Goal: Task Accomplishment & Management: Complete application form

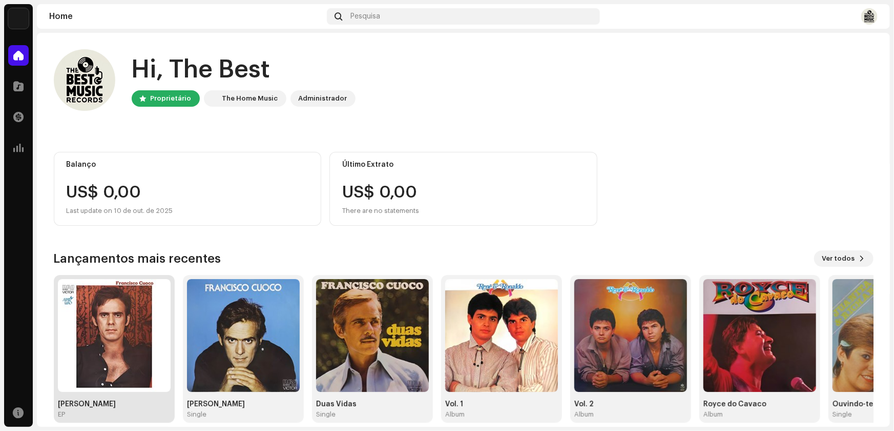
click at [132, 353] on img at bounding box center [114, 335] width 113 height 113
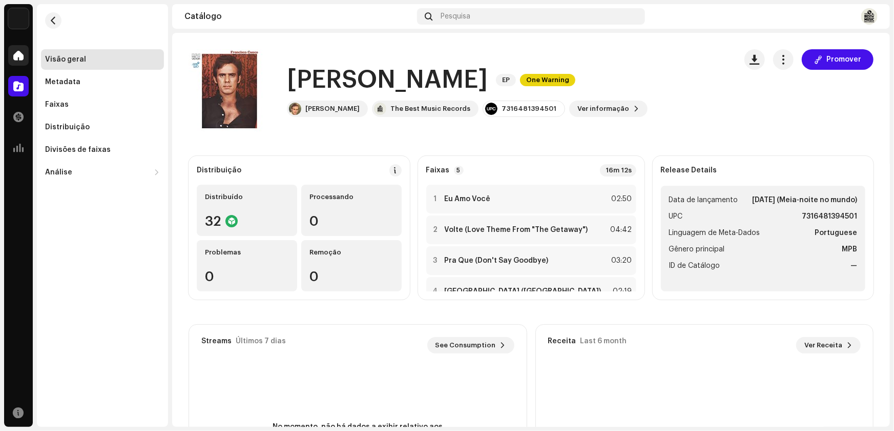
click at [18, 55] on span at bounding box center [18, 55] width 10 height 8
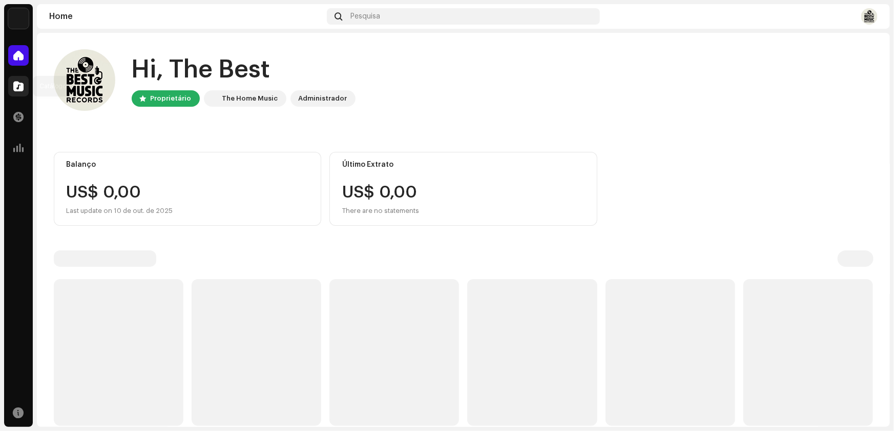
click at [17, 88] on span at bounding box center [18, 86] width 10 height 8
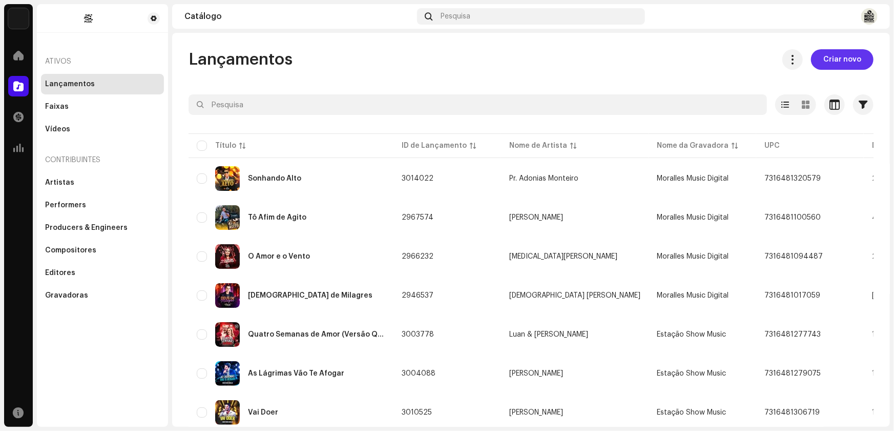
click at [834, 58] on span "Criar novo" at bounding box center [843, 59] width 38 height 21
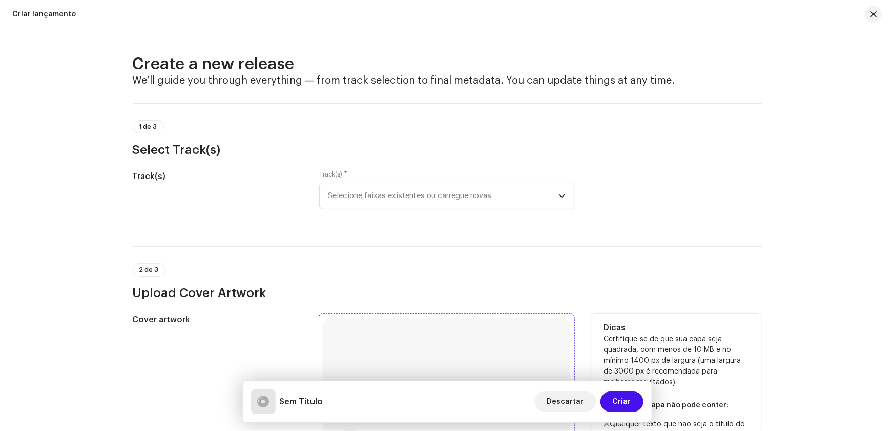
scroll to position [93, 0]
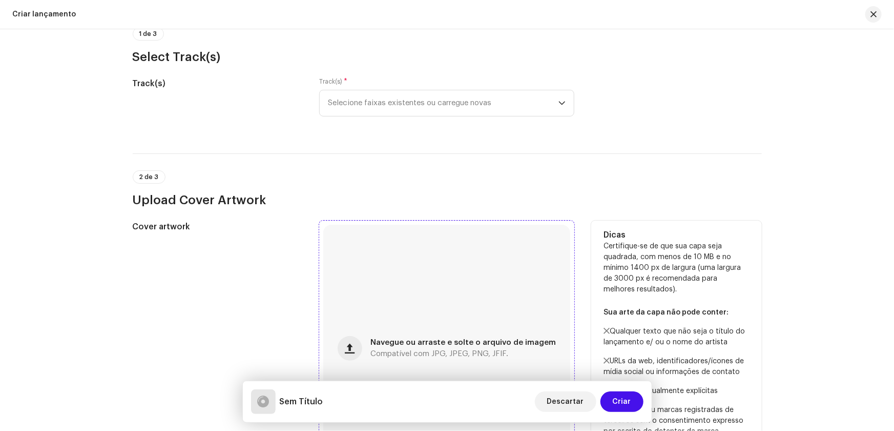
click at [383, 348] on div "Navegue ou arraste e solte o arquivo de imagem Compatível com JPG, JPEG, PNG, J…" at bounding box center [464, 348] width 186 height 18
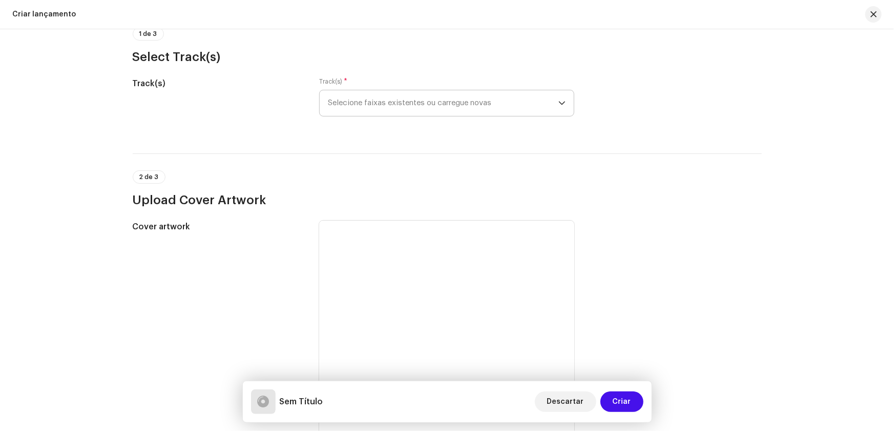
click at [357, 98] on span "Selecione faixas existentes ou carregue novas" at bounding box center [443, 103] width 231 height 26
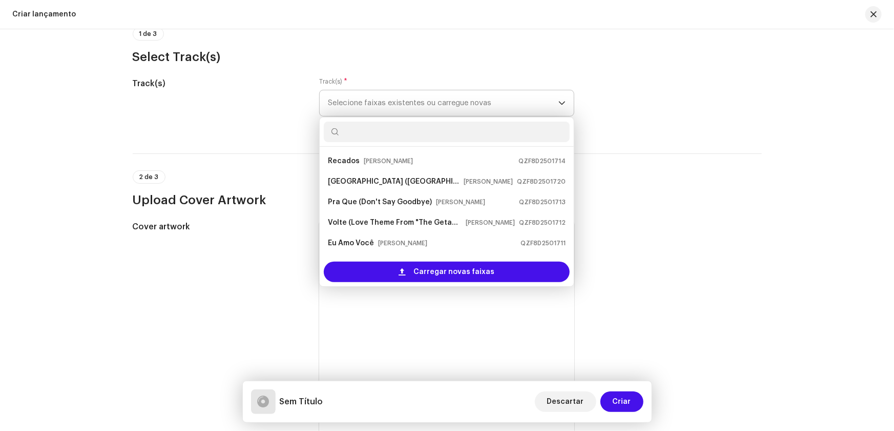
scroll to position [16, 0]
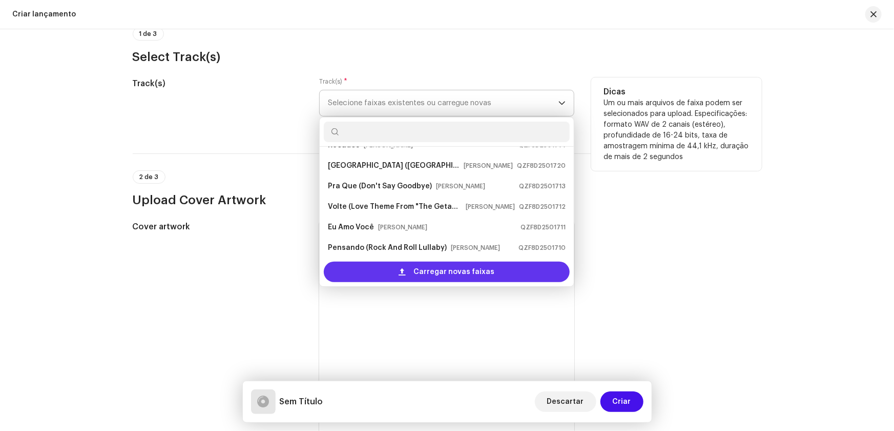
click at [409, 271] on div "Carregar novas faixas" at bounding box center [447, 271] width 246 height 21
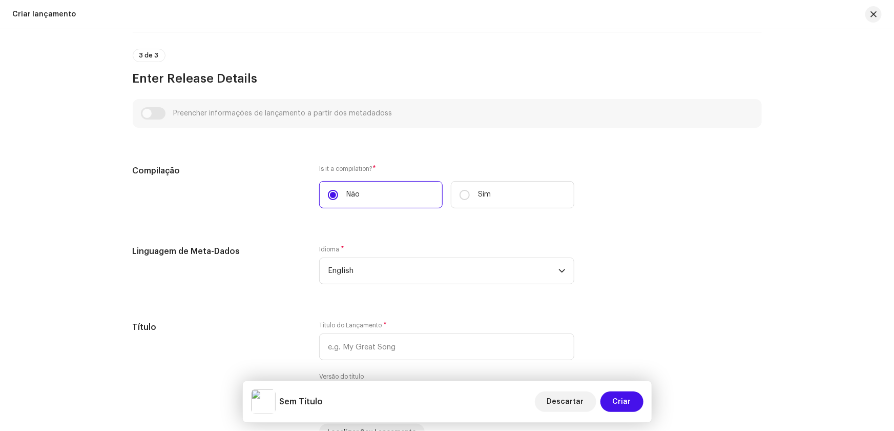
scroll to position [652, 0]
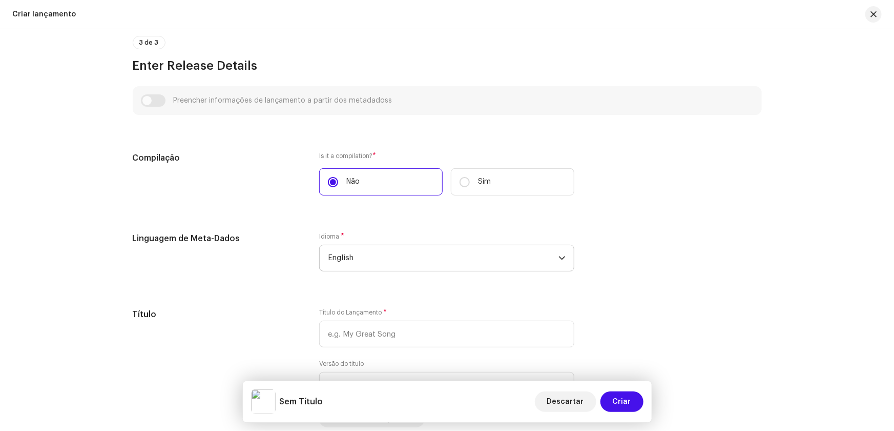
click at [337, 257] on span "English" at bounding box center [443, 258] width 231 height 26
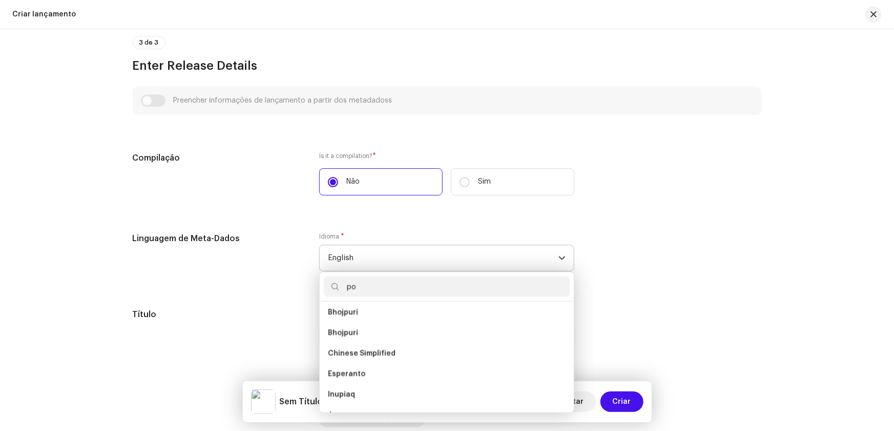
scroll to position [0, 0]
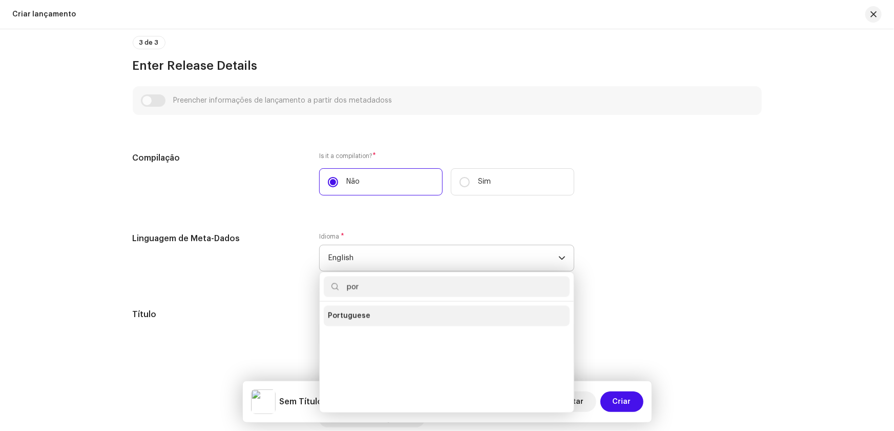
type input "por"
click at [353, 314] on span "Portuguese" at bounding box center [349, 316] width 43 height 10
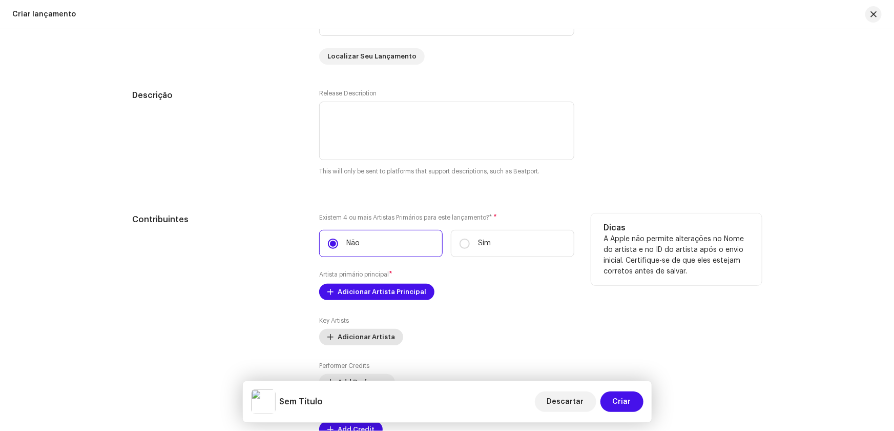
scroll to position [1071, 0]
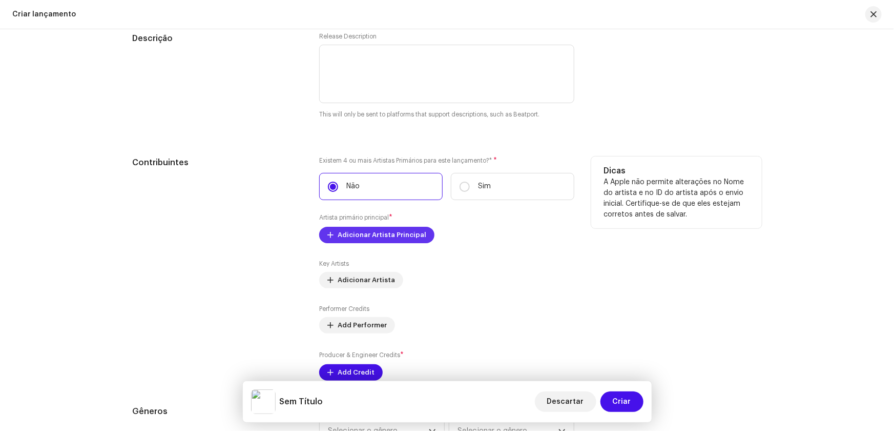
click at [343, 234] on span "Adicionar Artista Principal" at bounding box center [382, 235] width 89 height 21
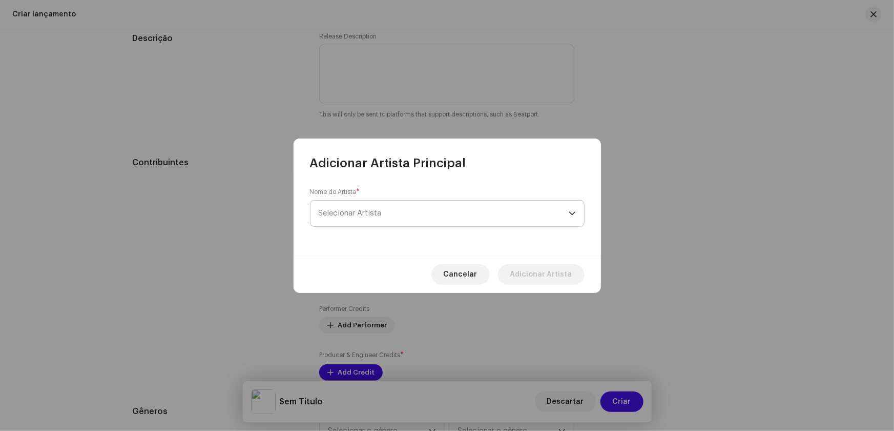
click at [356, 212] on span "Selecionar Artista" at bounding box center [350, 213] width 63 height 8
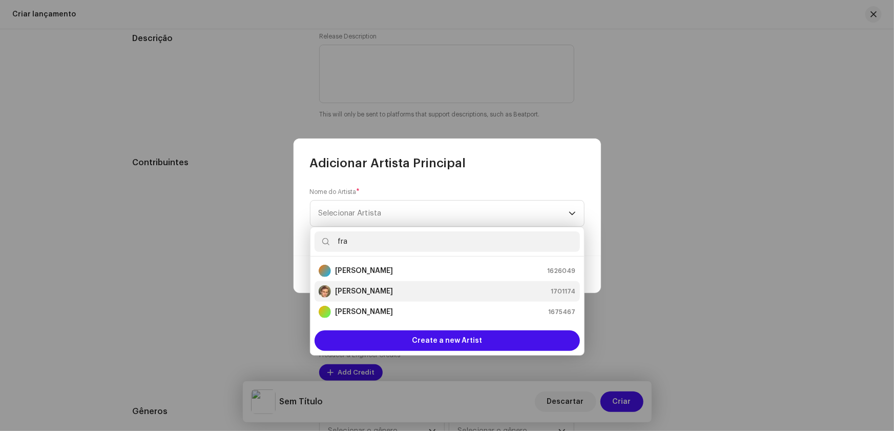
type input "fra"
click at [385, 290] on strong "[PERSON_NAME]" at bounding box center [364, 291] width 58 height 10
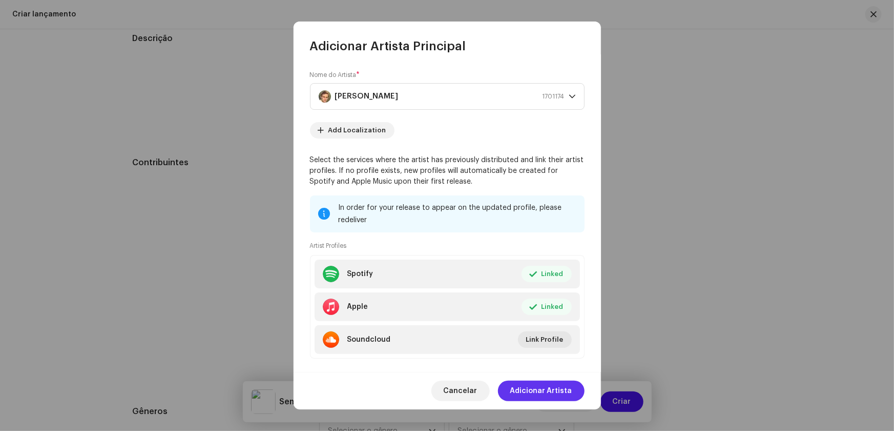
click at [536, 390] on span "Adicionar Artista" at bounding box center [542, 390] width 62 height 21
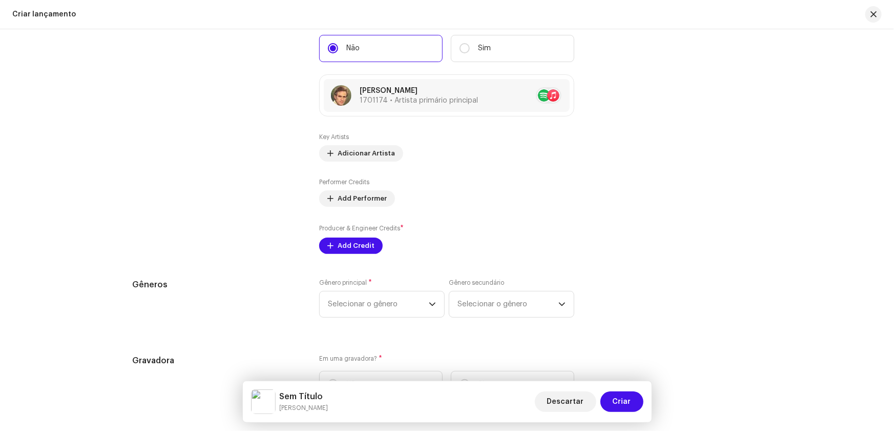
scroll to position [1286, 0]
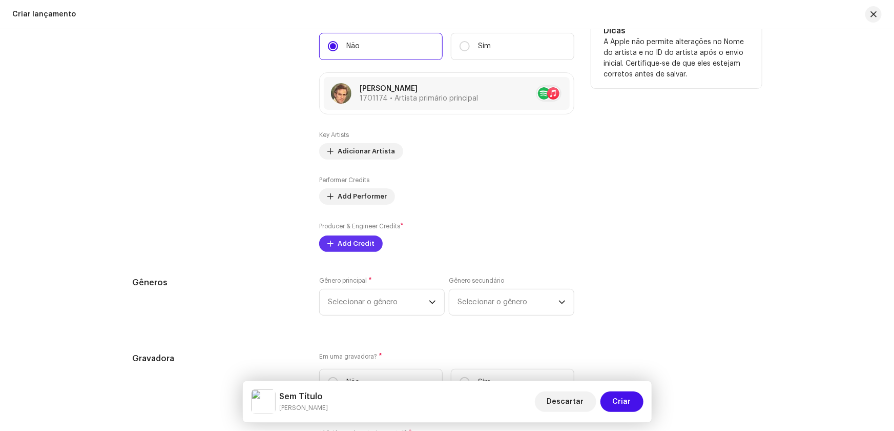
click at [341, 243] on span "Add Credit" at bounding box center [356, 243] width 37 height 21
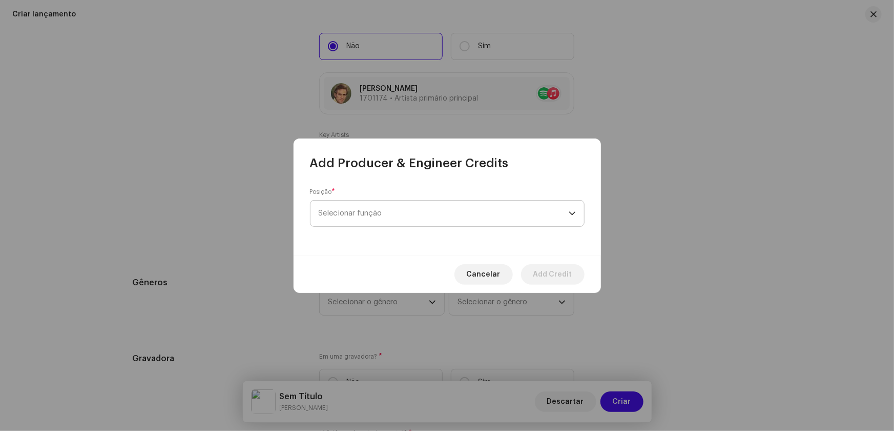
click at [357, 208] on span "Selecionar função" at bounding box center [444, 213] width 250 height 26
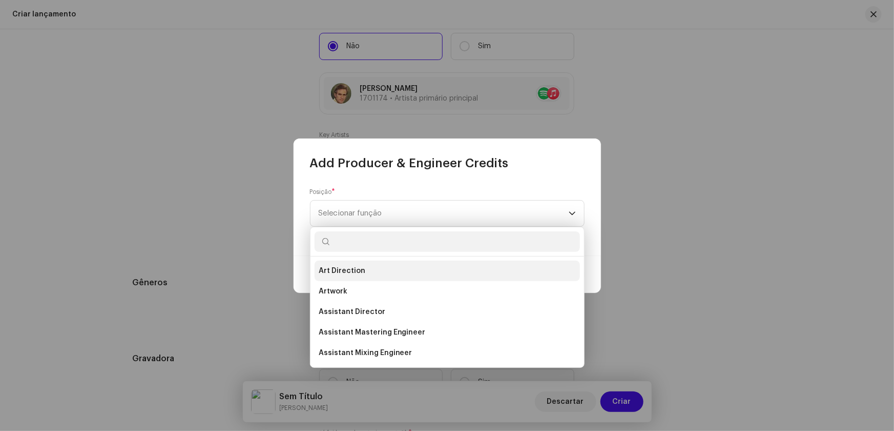
click at [348, 273] on span "Art Direction" at bounding box center [342, 271] width 47 height 10
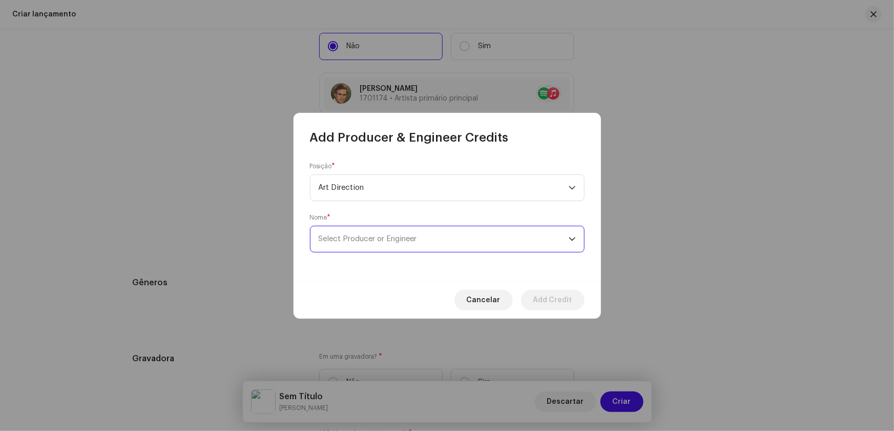
click at [374, 241] on span "Select Producer or Engineer" at bounding box center [368, 239] width 98 height 8
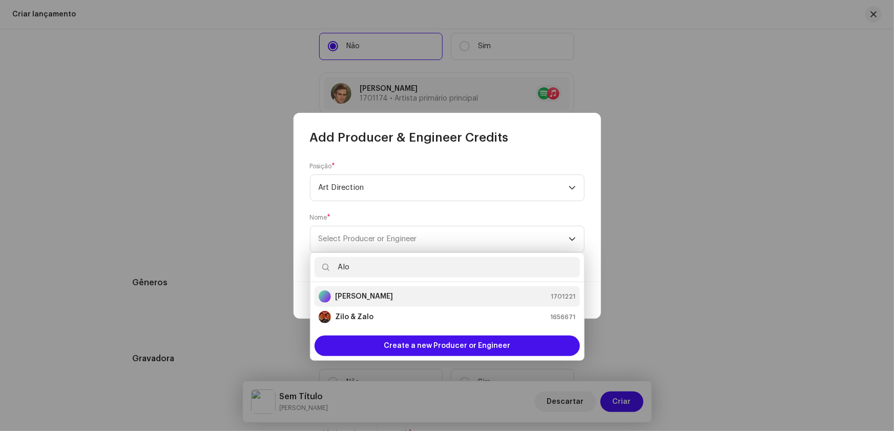
type input "Alo"
click at [371, 294] on strong "[PERSON_NAME]" at bounding box center [364, 296] width 58 height 10
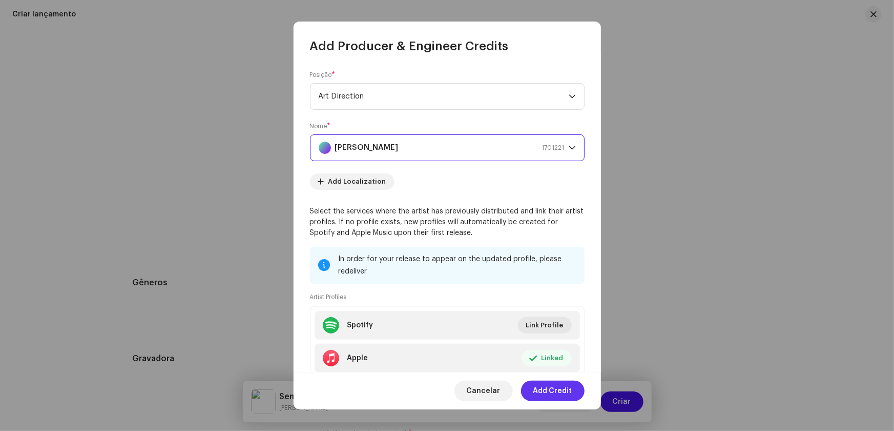
click at [548, 390] on span "Add Credit" at bounding box center [553, 390] width 39 height 21
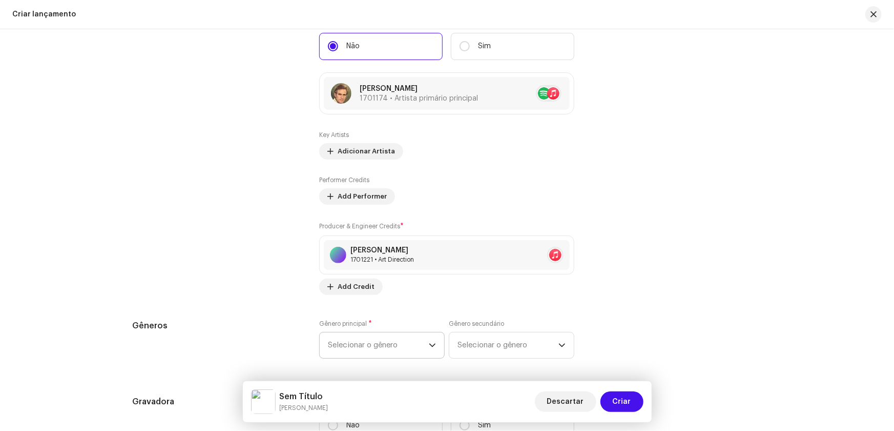
click at [359, 344] on span "Selecionar o gênero" at bounding box center [378, 345] width 101 height 26
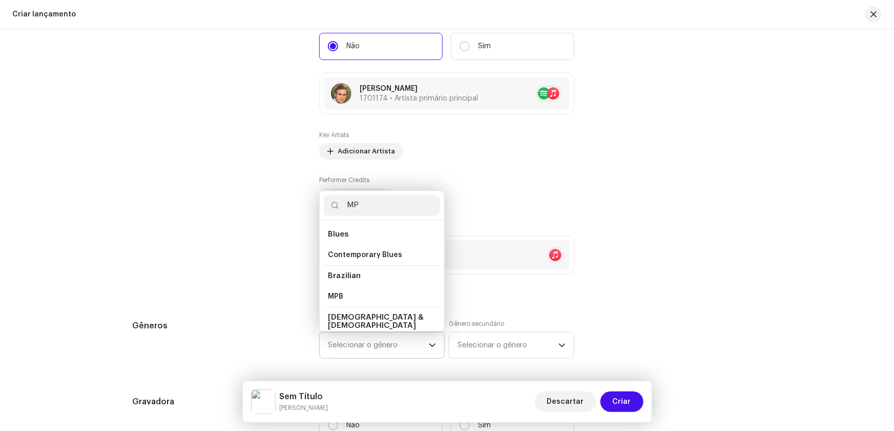
scroll to position [17, 0]
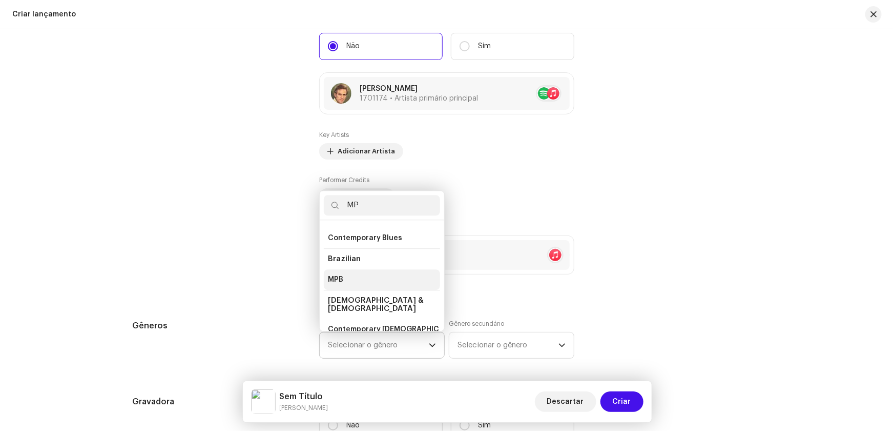
type input "MP"
click at [339, 275] on span "MPB" at bounding box center [335, 279] width 15 height 10
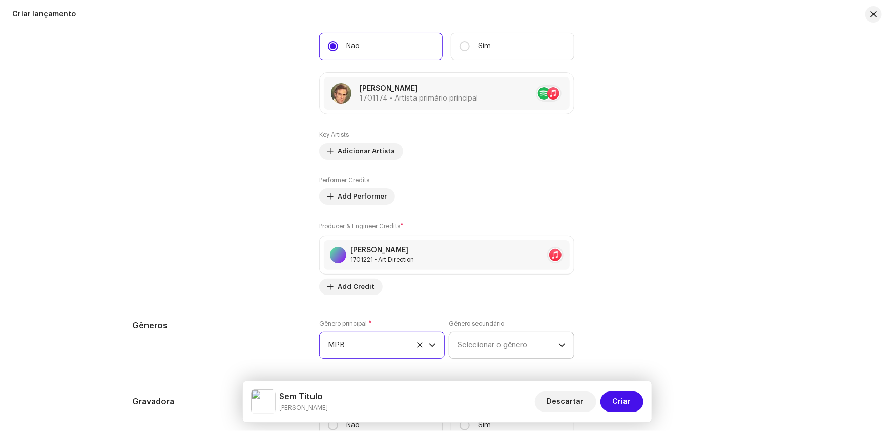
click at [505, 345] on span "Selecionar o gênero" at bounding box center [508, 345] width 101 height 26
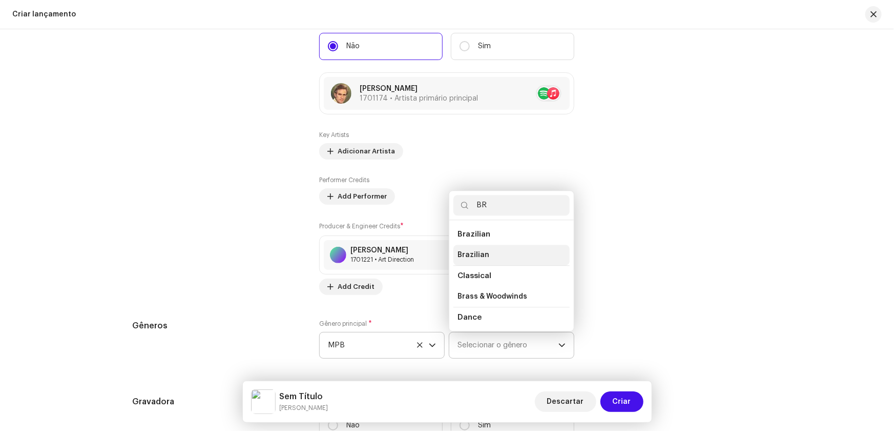
type input "BR"
click at [477, 250] on span "Brazilian" at bounding box center [474, 255] width 32 height 10
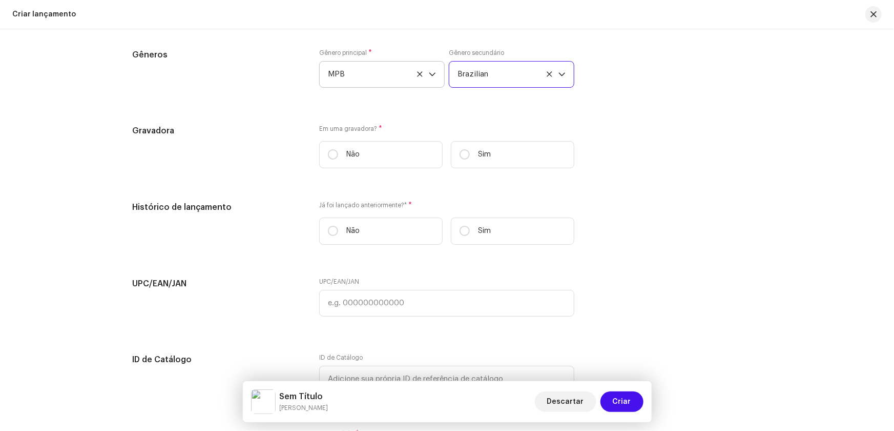
scroll to position [1565, 0]
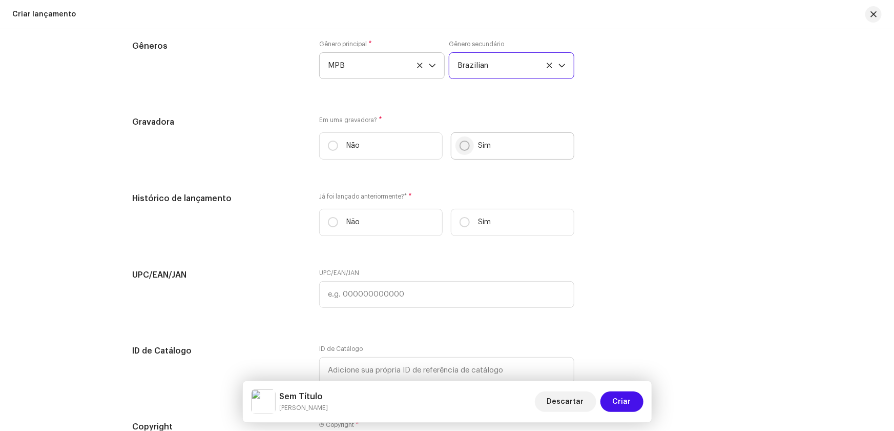
click at [463, 146] on input "Sim" at bounding box center [465, 145] width 10 height 10
radio input "true"
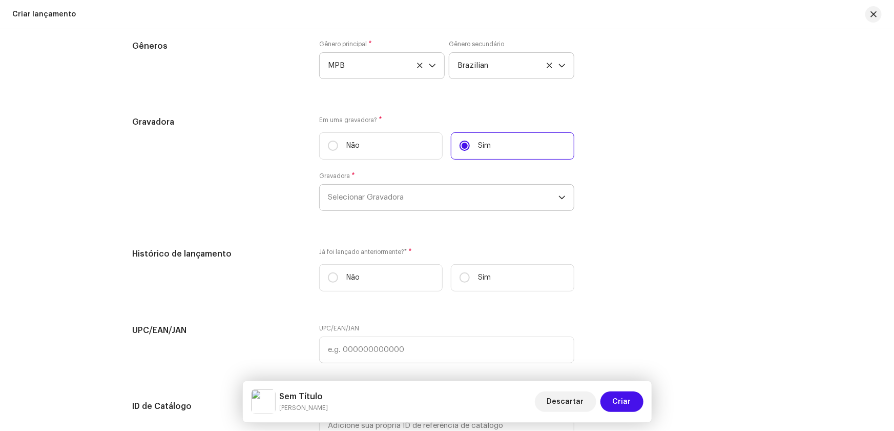
click at [403, 192] on span "Selecionar Gravadora" at bounding box center [443, 198] width 231 height 26
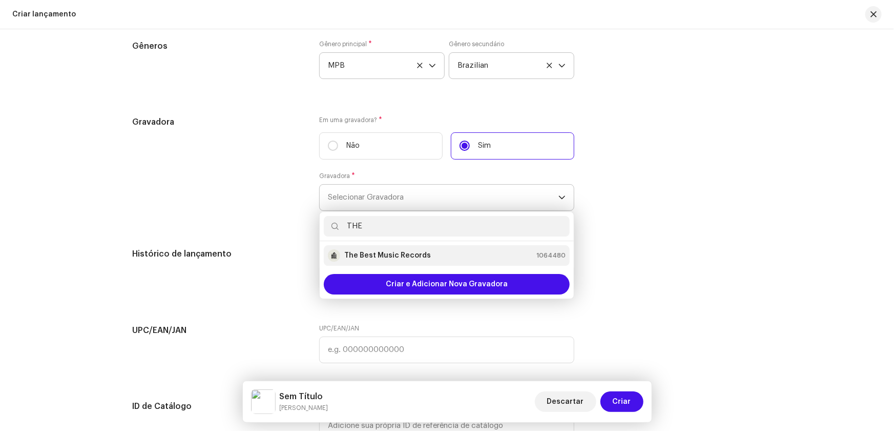
type input "THE"
click at [410, 254] on strong "The Best Music Records" at bounding box center [387, 255] width 87 height 10
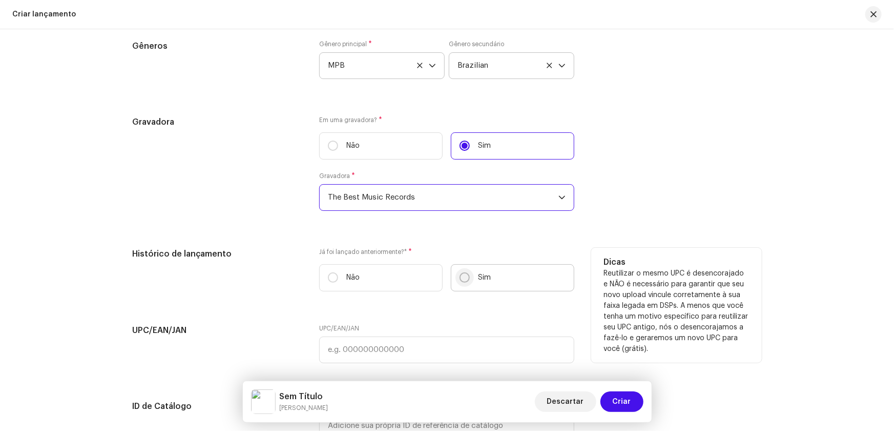
click at [460, 277] on input "Sim" at bounding box center [465, 277] width 10 height 10
radio input "true"
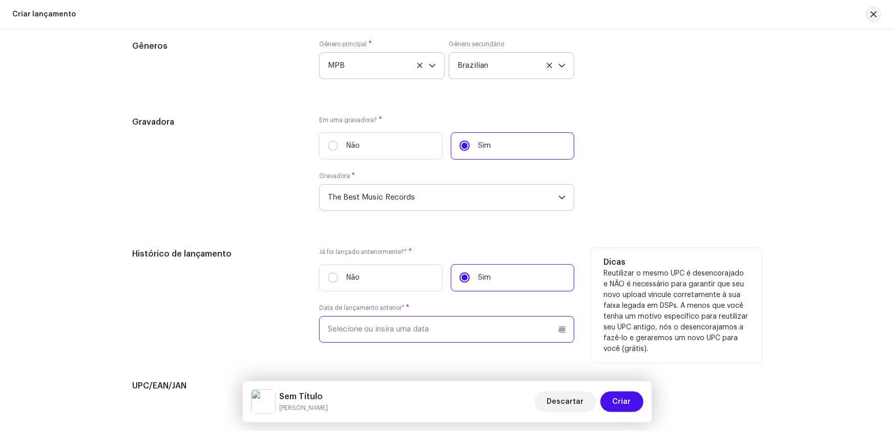
click at [357, 330] on input "text" at bounding box center [446, 329] width 255 height 27
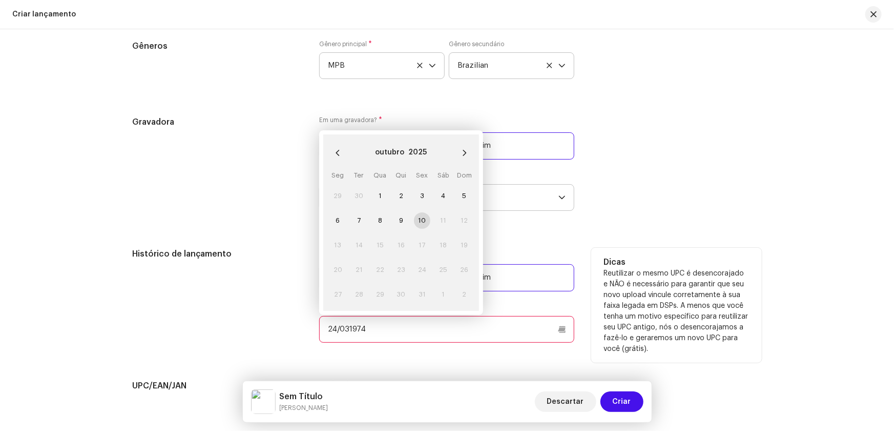
click at [346, 327] on input "24/031974" at bounding box center [446, 329] width 255 height 27
type input "[DATE]"
click at [271, 322] on div "Histórico de lançamento" at bounding box center [218, 301] width 171 height 107
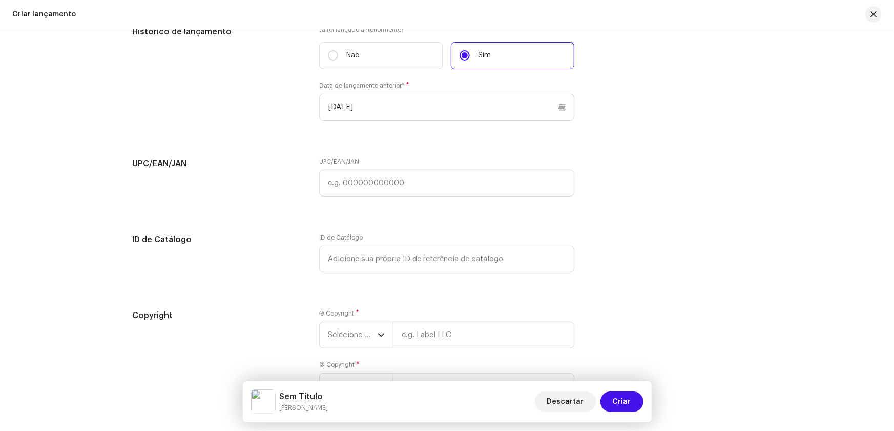
scroll to position [1798, 0]
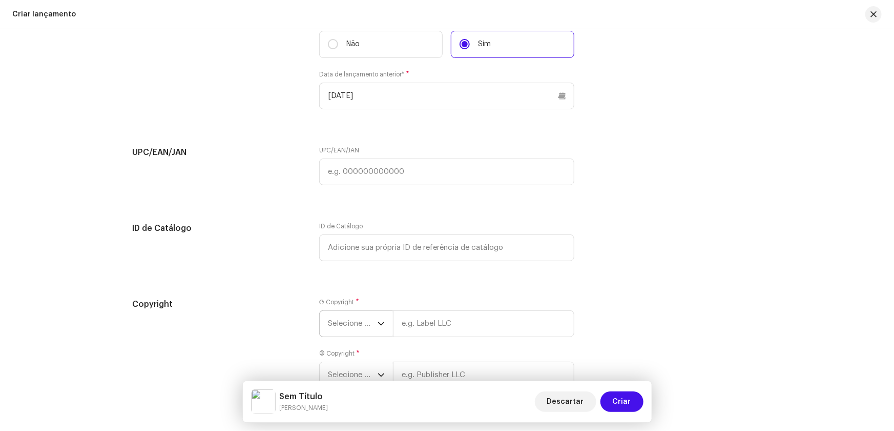
click at [348, 323] on span "Selecione o ano" at bounding box center [353, 324] width 50 height 26
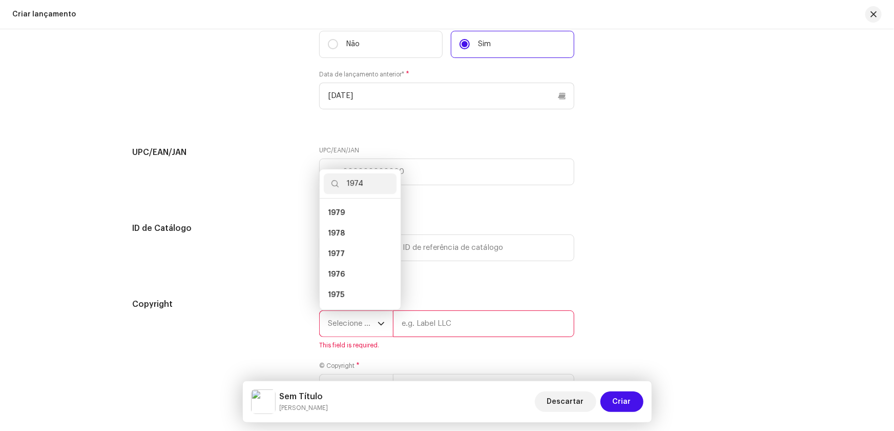
scroll to position [0, 0]
type input "1974"
click at [342, 199] on ul "1974" at bounding box center [360, 253] width 81 height 111
click at [340, 204] on li "1974" at bounding box center [360, 212] width 73 height 21
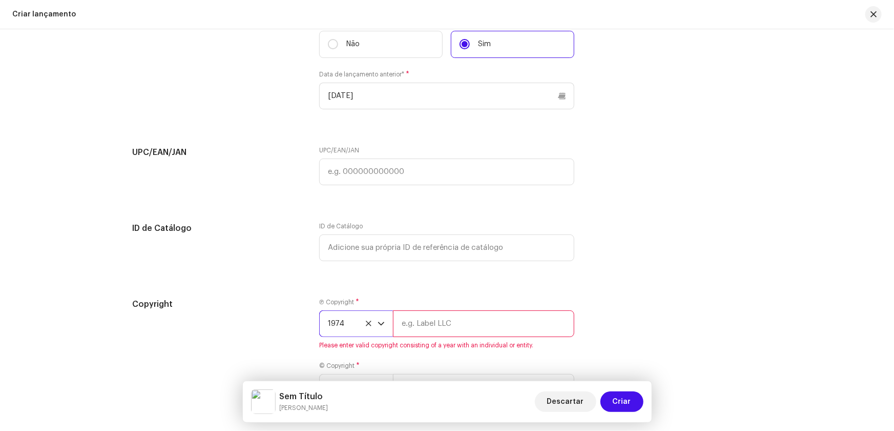
click at [445, 318] on input "text" at bounding box center [483, 323] width 181 height 27
type input "RCA Victor"
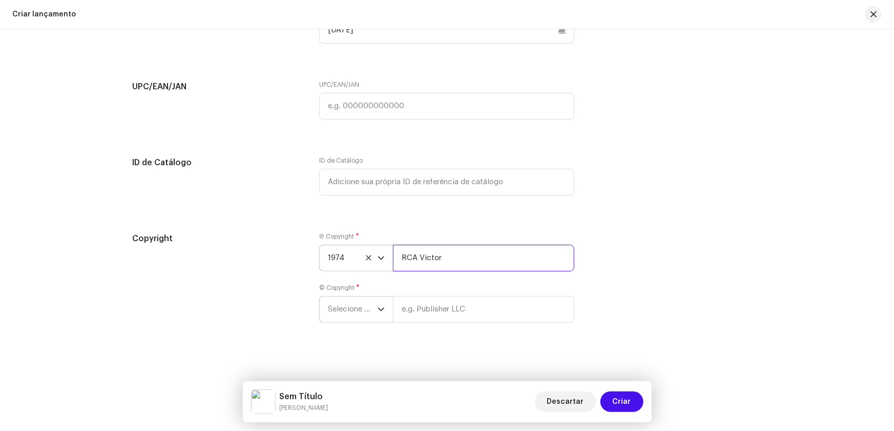
scroll to position [1865, 0]
click at [350, 307] on span "Selecione o ano" at bounding box center [353, 308] width 50 height 26
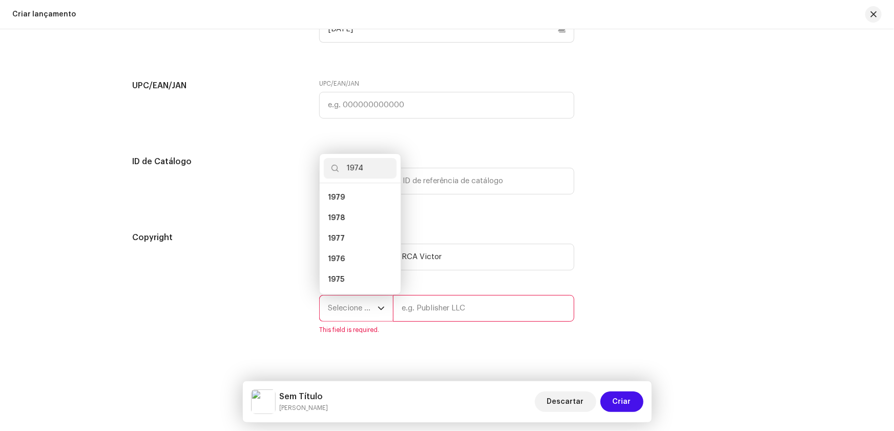
scroll to position [0, 0]
type input "1974"
click at [342, 191] on li "1974" at bounding box center [360, 197] width 73 height 21
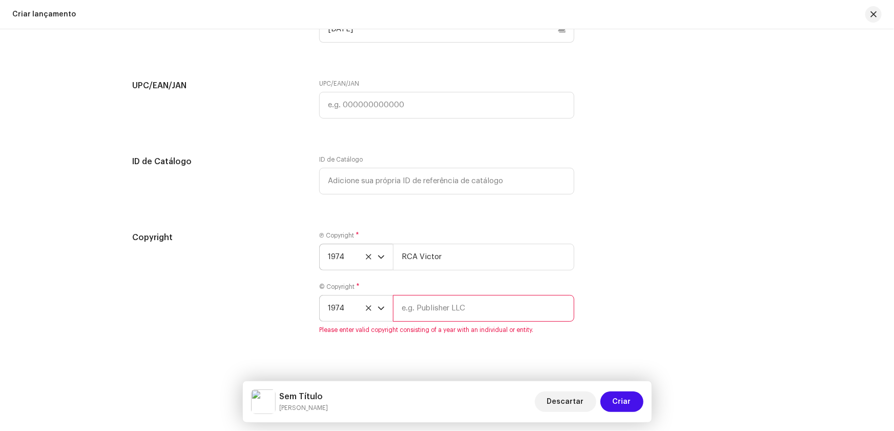
click at [441, 299] on input "text" at bounding box center [483, 308] width 181 height 27
type input "t"
type input "The Best Music Records"
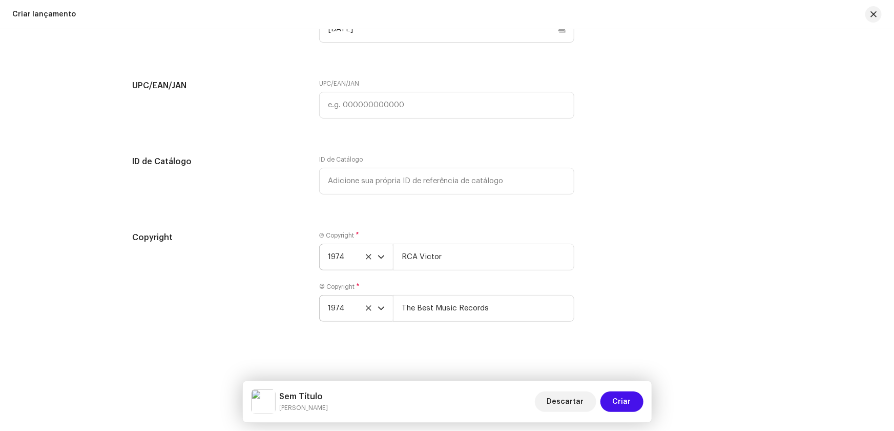
click at [337, 357] on div "Create a new release We’ll guide you through everything — from track selection …" at bounding box center [447, 229] width 894 height 401
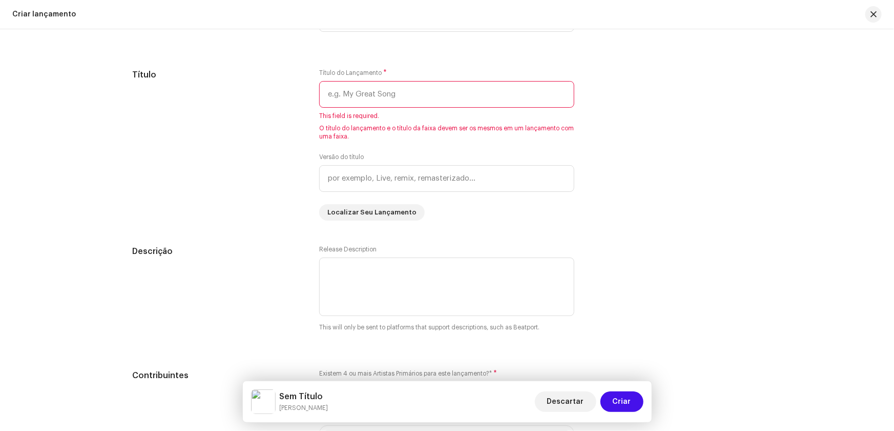
scroll to position [793, 0]
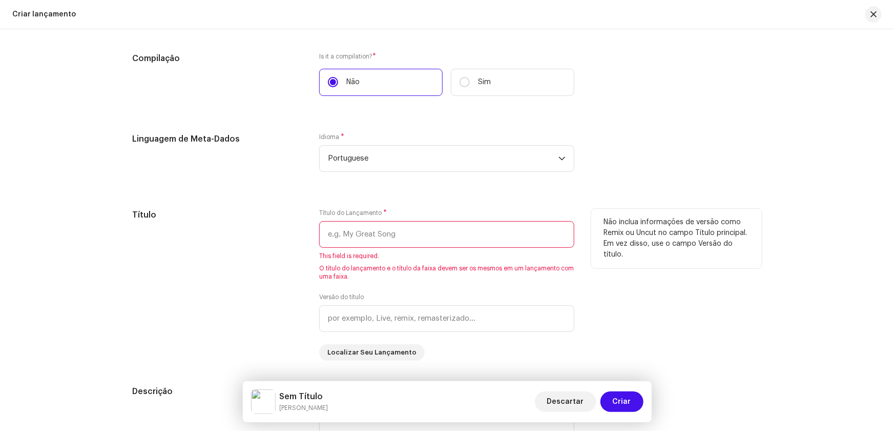
click at [371, 229] on input "text" at bounding box center [446, 234] width 255 height 27
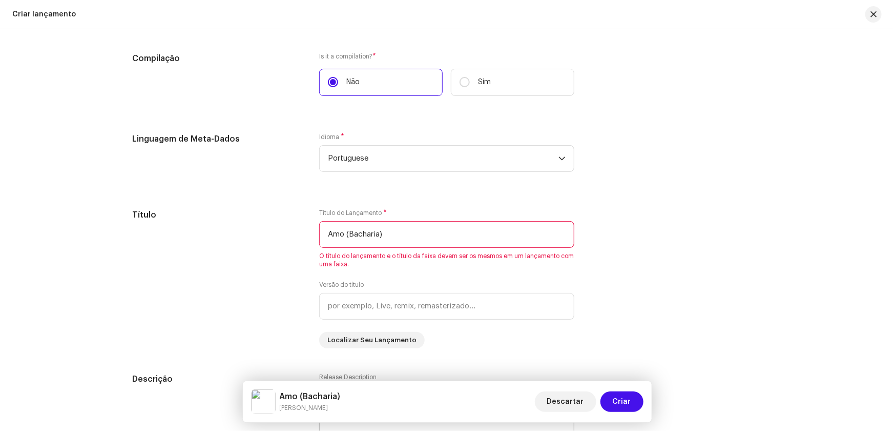
type input "Amo (Bacharia)"
click at [451, 346] on div "Título do Lançamento * Amo (Bacharia) O título do lançamento e o título da faix…" at bounding box center [446, 278] width 255 height 139
click at [298, 270] on div "Título" at bounding box center [218, 278] width 171 height 139
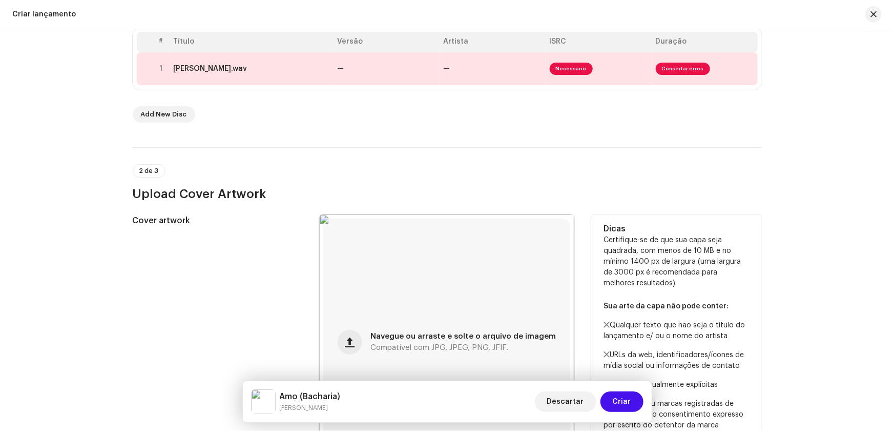
scroll to position [140, 0]
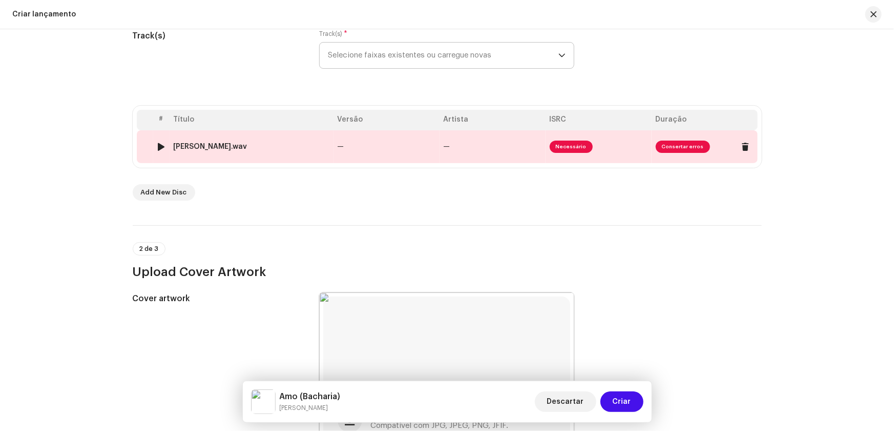
click at [367, 141] on td "—" at bounding box center [387, 146] width 106 height 33
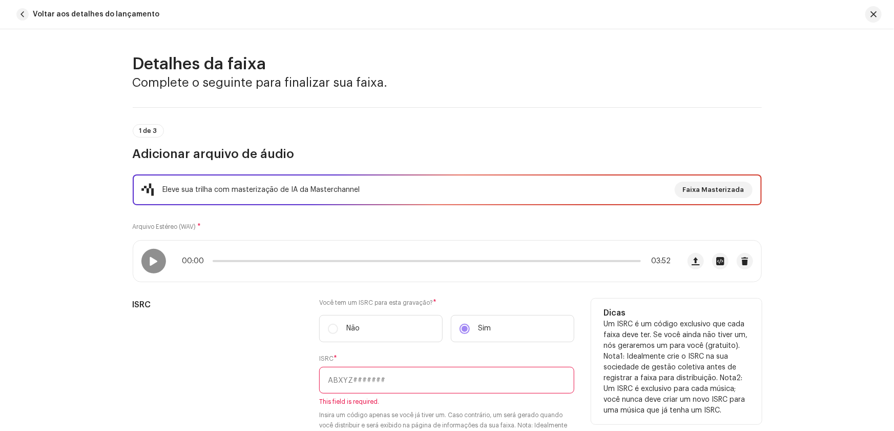
paste input "QZ-F8D-25-01715"
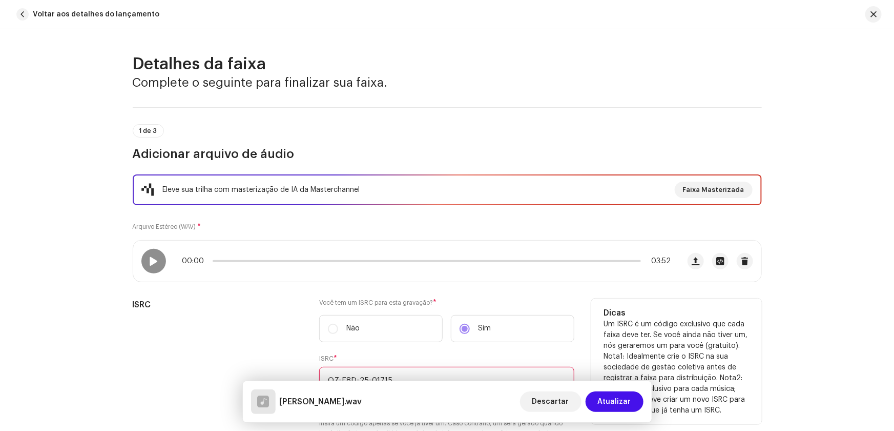
scroll to position [46, 0]
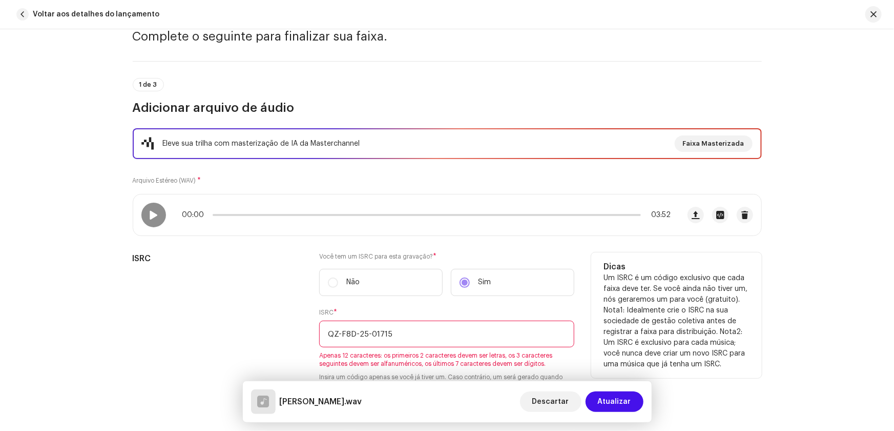
drag, startPoint x: 338, startPoint y: 334, endPoint x: 349, endPoint y: 323, distance: 15.6
click at [337, 334] on input "QZ-F8D-25-01715" at bounding box center [446, 333] width 255 height 27
click at [351, 333] on input "QZF8D-25-01715" at bounding box center [446, 333] width 255 height 27
click at [362, 333] on input "QZF8D25-01715" at bounding box center [446, 333] width 255 height 27
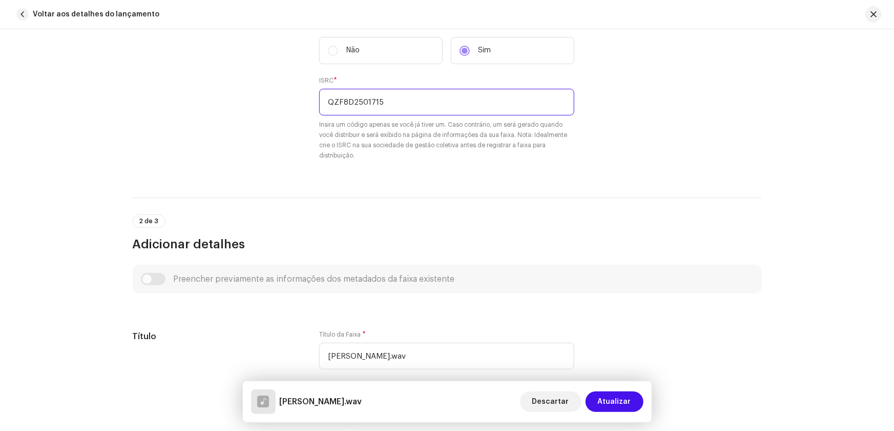
scroll to position [279, 0]
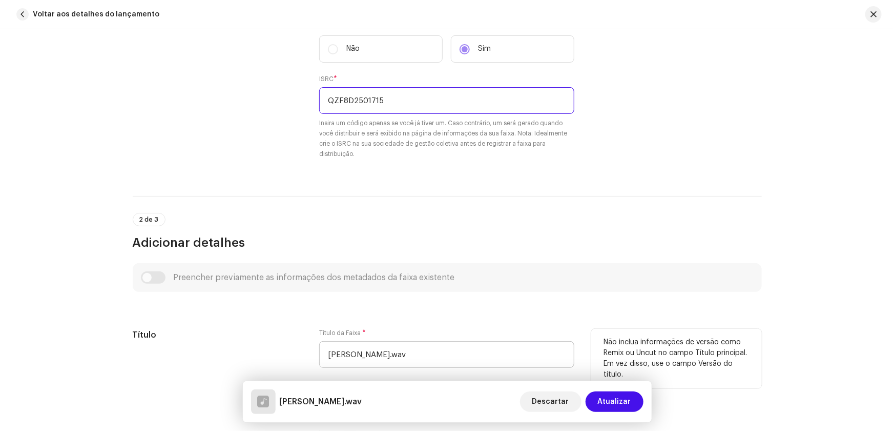
type input "QZF8D2501715"
drag, startPoint x: 394, startPoint y: 354, endPoint x: 227, endPoint y: 358, distance: 166.6
click at [227, 358] on div "Título Título da Faixa * [PERSON_NAME].wav Versão do título Localize sua Faixa …" at bounding box center [447, 388] width 629 height 119
click at [397, 351] on input "Amo.wav" at bounding box center [446, 354] width 255 height 27
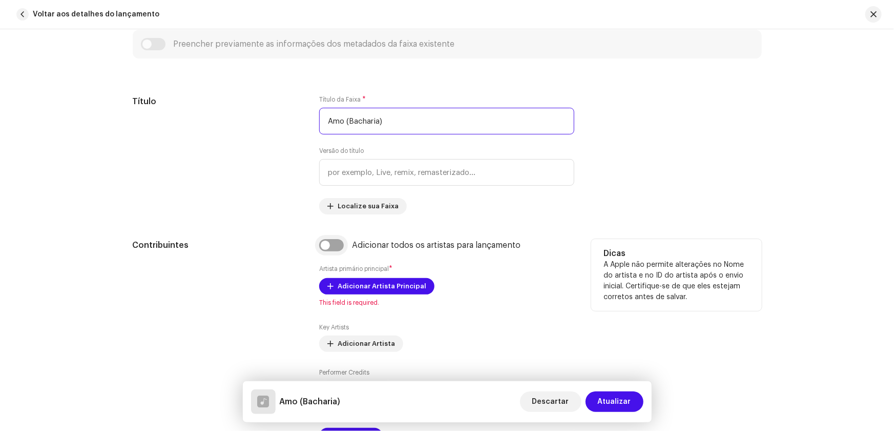
type input "Amo (Bacharia)"
click at [328, 247] on input "checkbox" at bounding box center [331, 245] width 25 height 12
checkbox input "true"
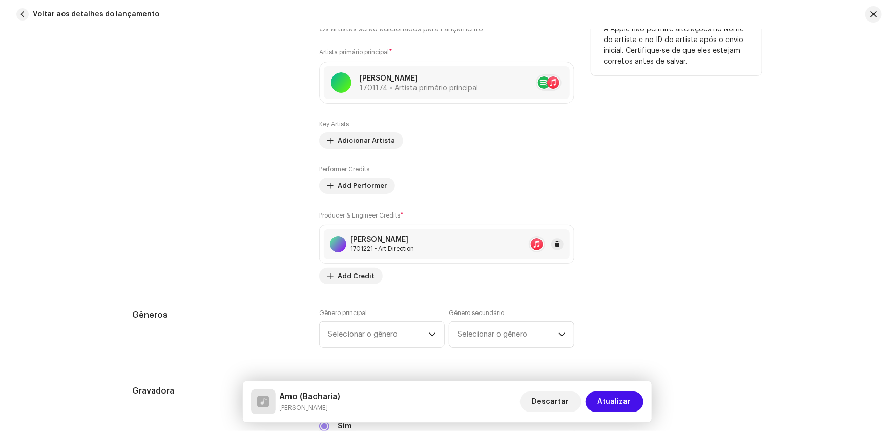
scroll to position [792, 0]
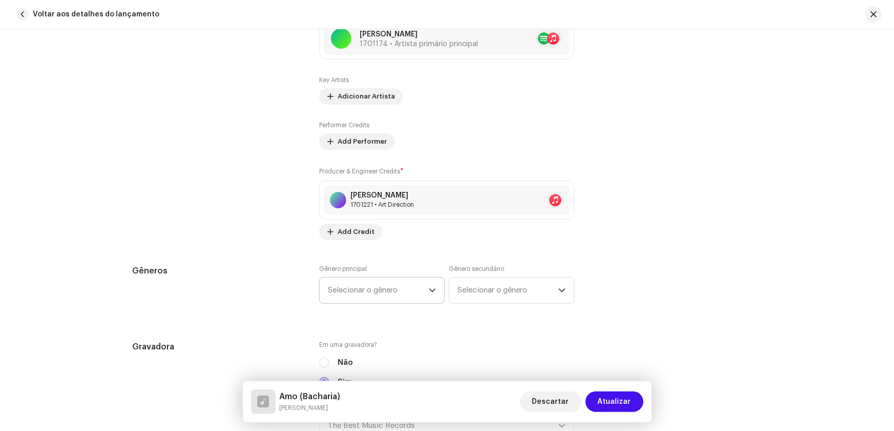
click at [352, 288] on span "Selecionar o gênero" at bounding box center [378, 290] width 101 height 26
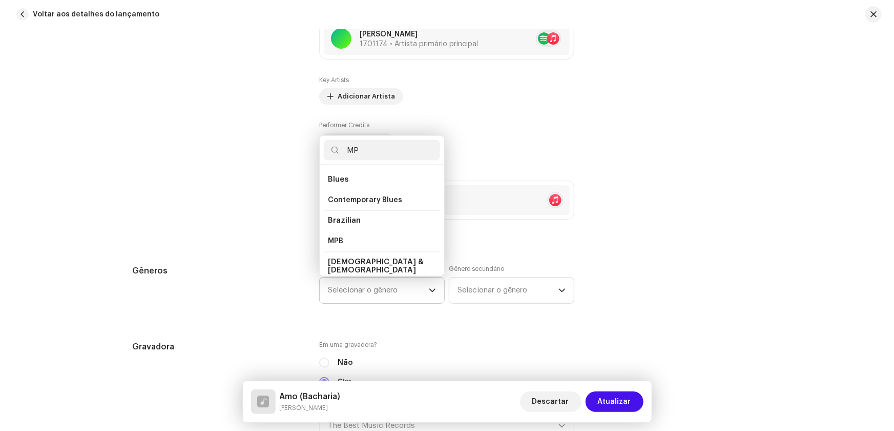
scroll to position [17, 0]
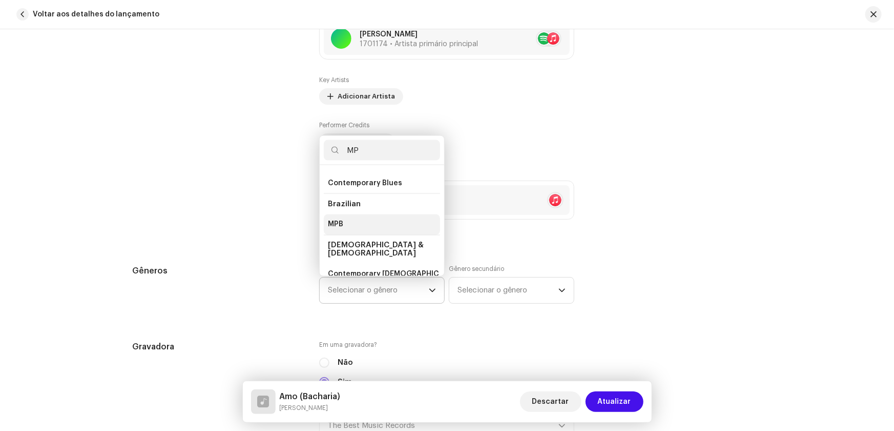
type input "MP"
click at [347, 225] on li "MPB" at bounding box center [382, 224] width 116 height 21
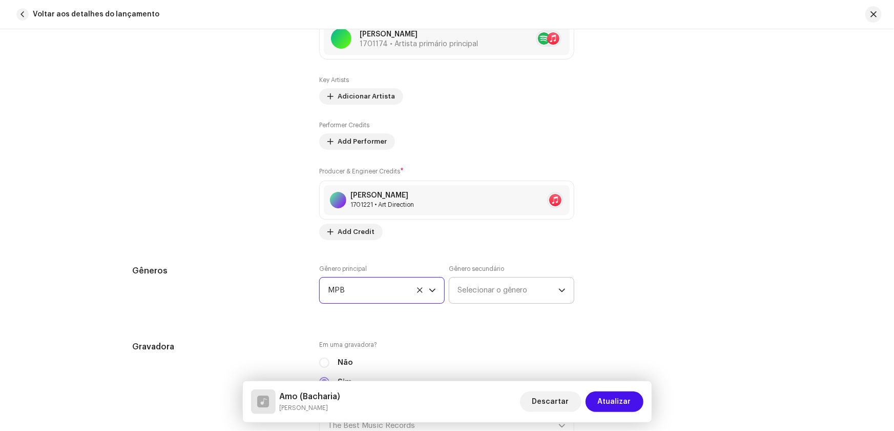
click at [471, 286] on span "Selecionar o gênero" at bounding box center [508, 290] width 101 height 26
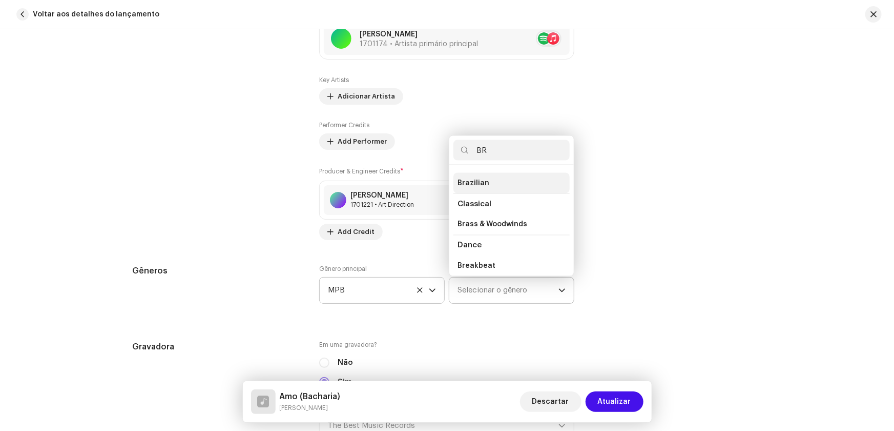
type input "BR"
click at [481, 179] on span "Brazilian" at bounding box center [474, 183] width 32 height 10
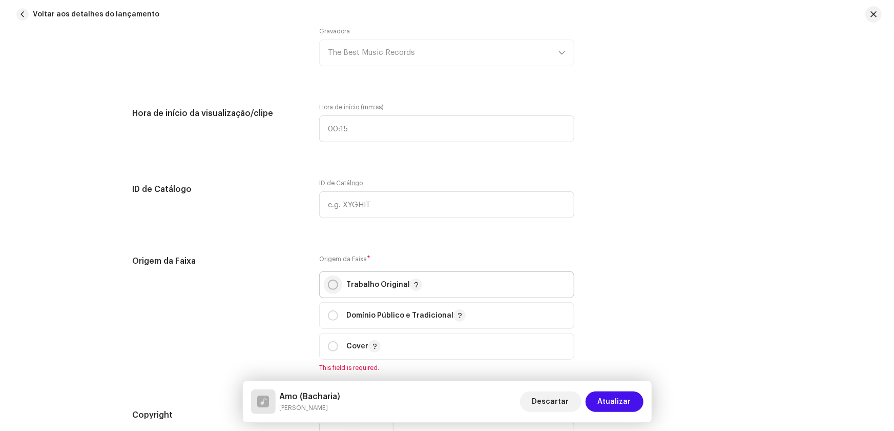
click at [328, 279] on input "radio" at bounding box center [333, 284] width 10 height 10
radio input "true"
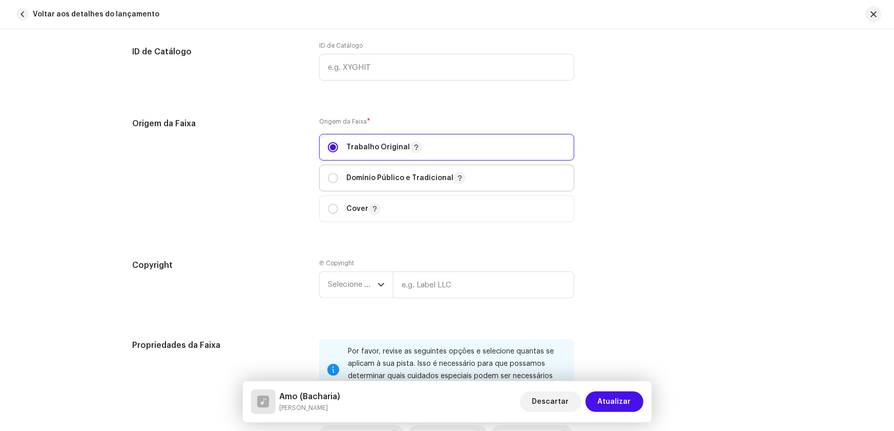
scroll to position [1304, 0]
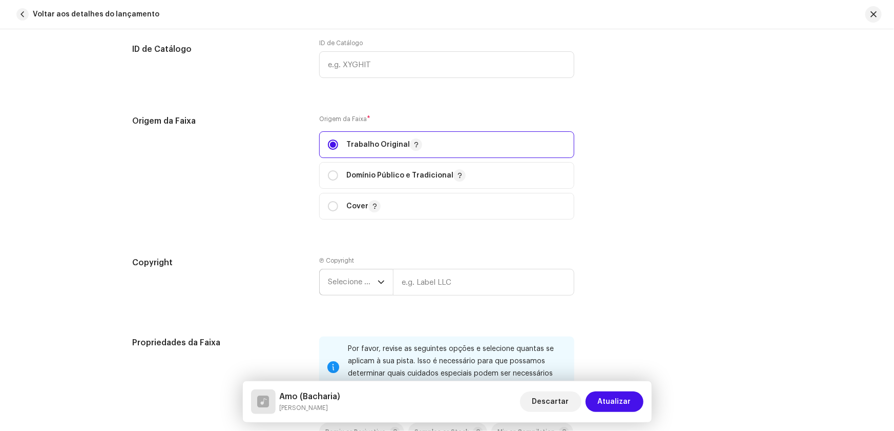
click at [343, 282] on span "Selecione o ano" at bounding box center [353, 282] width 50 height 26
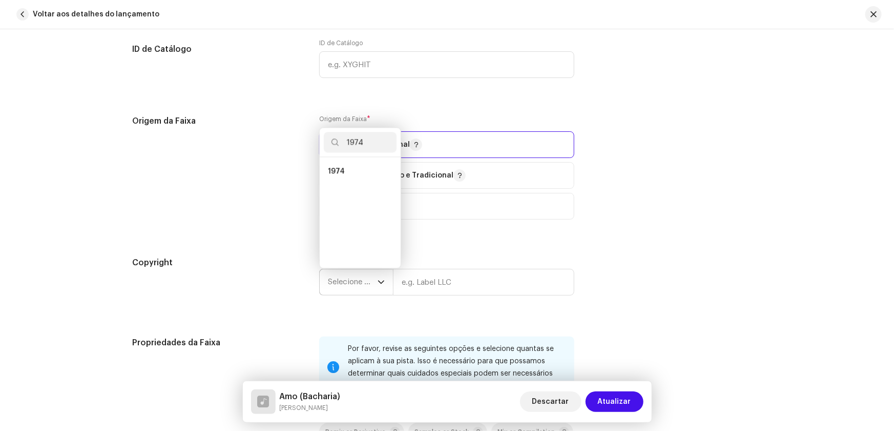
scroll to position [0, 0]
type input "1974"
click at [345, 165] on li "1974" at bounding box center [360, 171] width 73 height 21
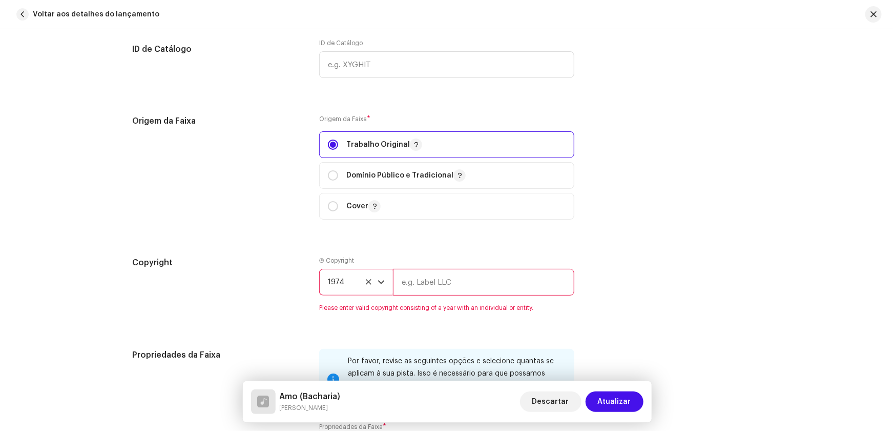
click at [425, 278] on input "text" at bounding box center [483, 282] width 181 height 27
type input "RCA Victor"
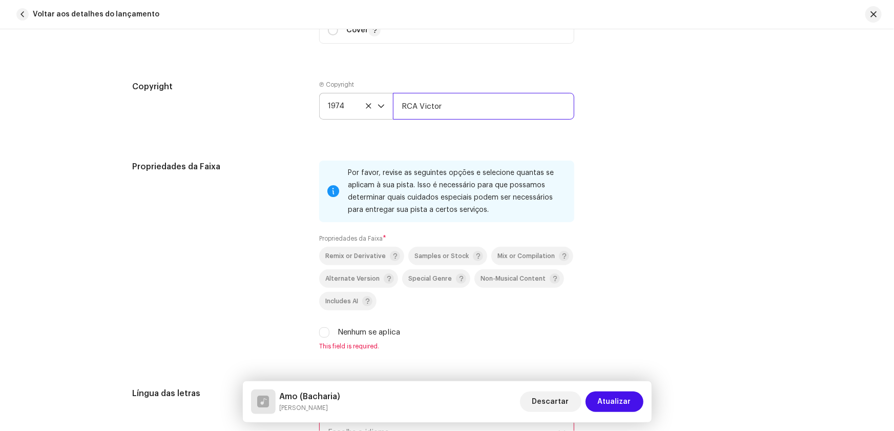
scroll to position [1491, 0]
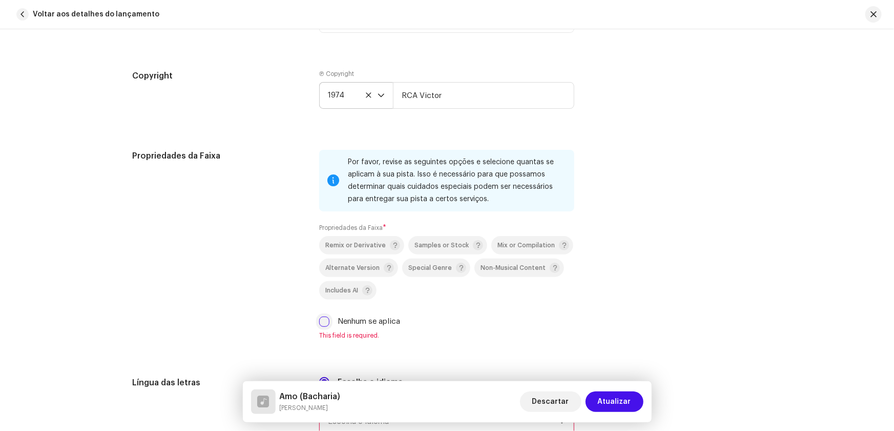
click at [319, 319] on input "Nenhum se aplica" at bounding box center [324, 321] width 10 height 10
checkbox input "true"
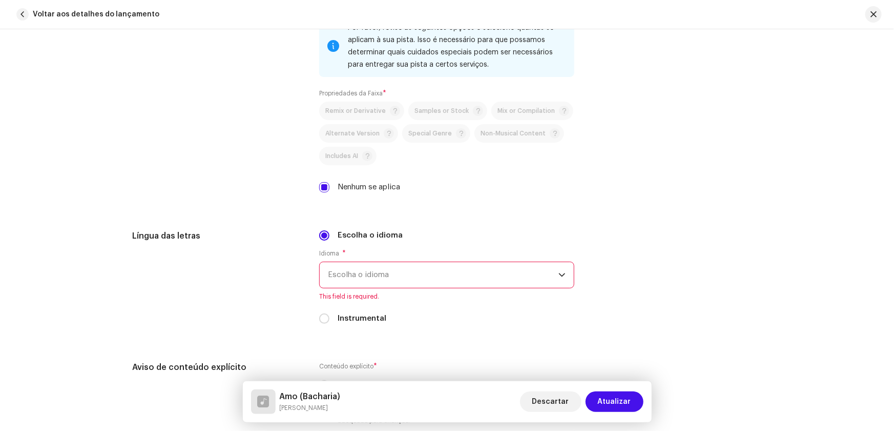
scroll to position [1630, 0]
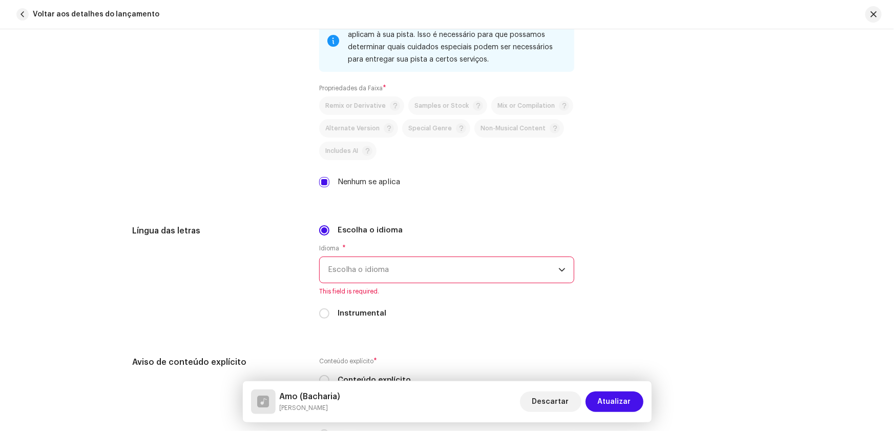
click at [338, 271] on span "Escolha o idioma" at bounding box center [443, 270] width 231 height 26
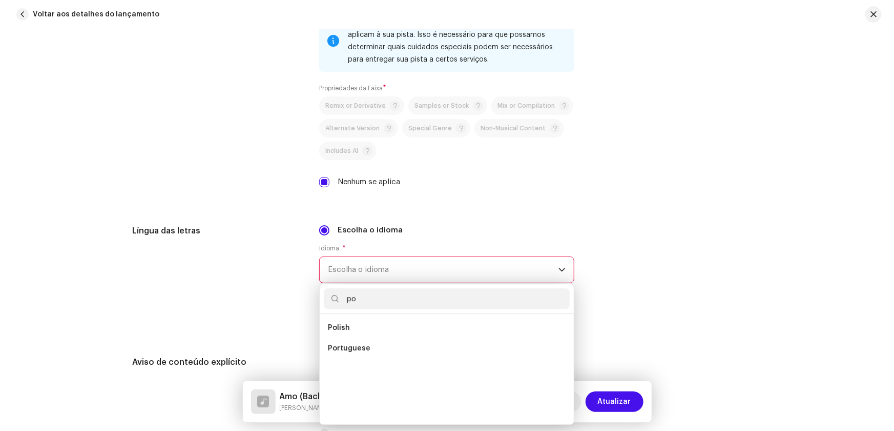
scroll to position [0, 0]
type input "por"
click at [366, 325] on li "Portuguese" at bounding box center [447, 327] width 246 height 21
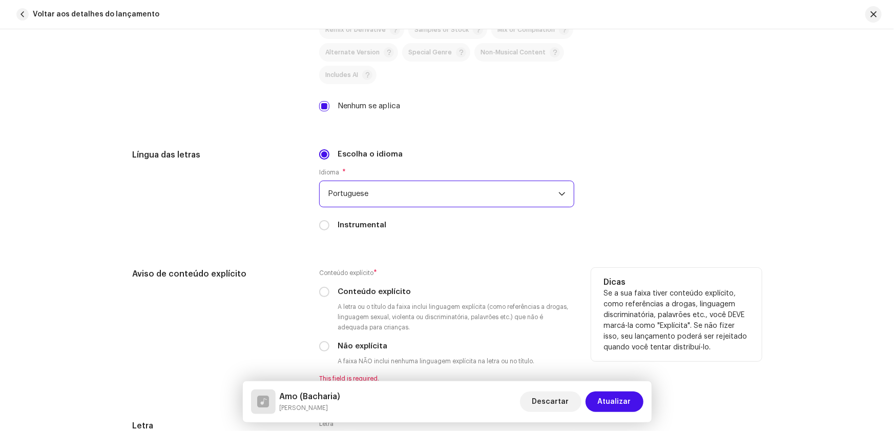
scroll to position [1817, 0]
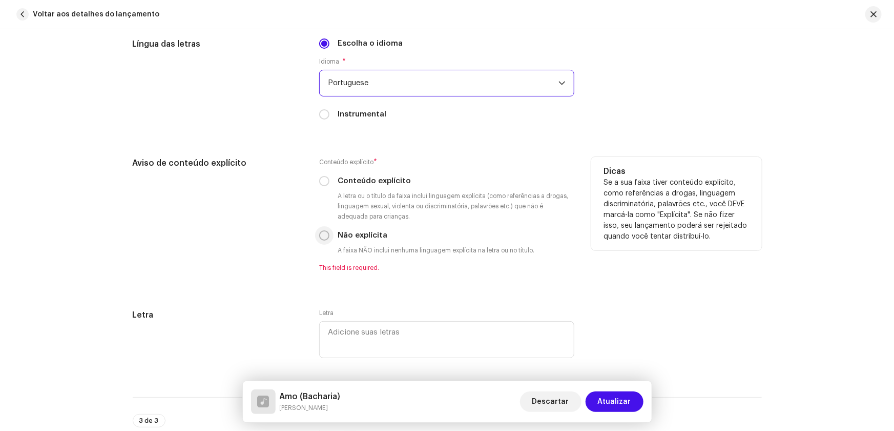
click at [325, 236] on input "Não explícita" at bounding box center [324, 235] width 10 height 10
radio input "true"
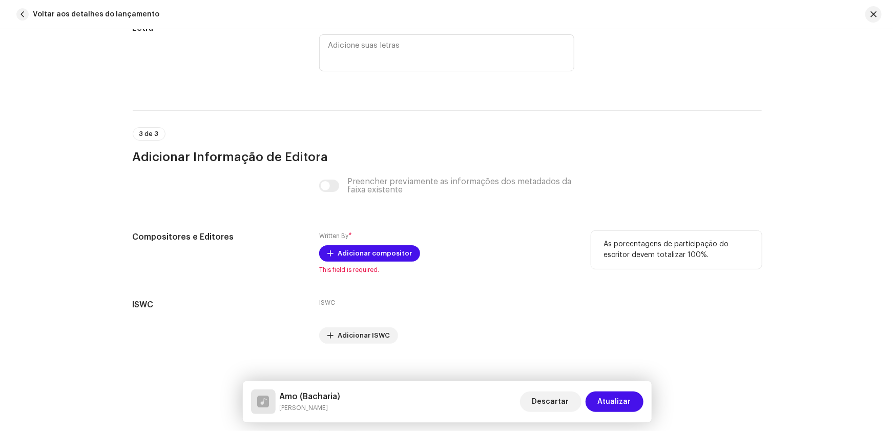
scroll to position [2096, 0]
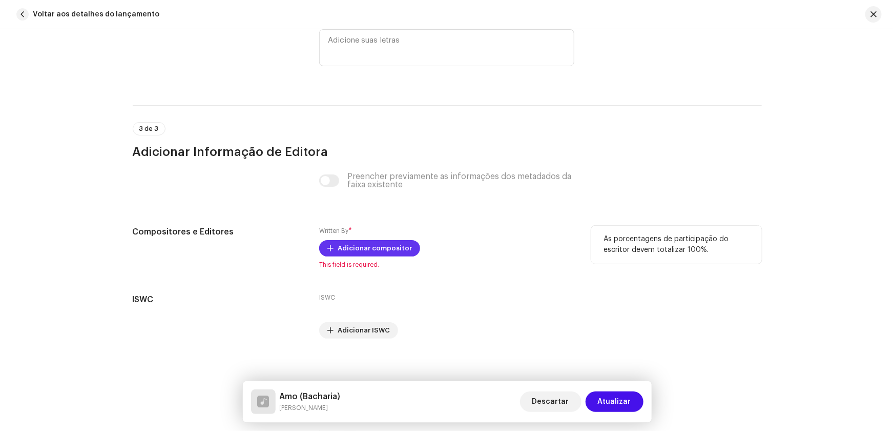
click at [342, 250] on span "Adicionar compositor" at bounding box center [375, 248] width 74 height 21
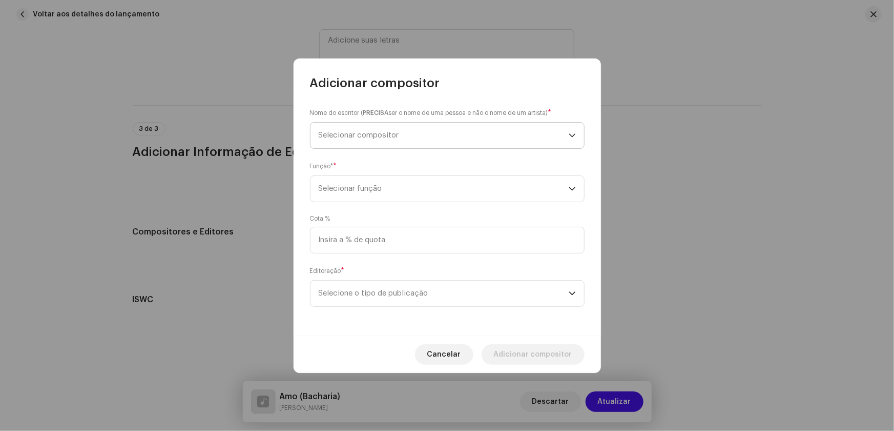
click at [342, 133] on span "Selecionar compositor" at bounding box center [359, 135] width 80 height 8
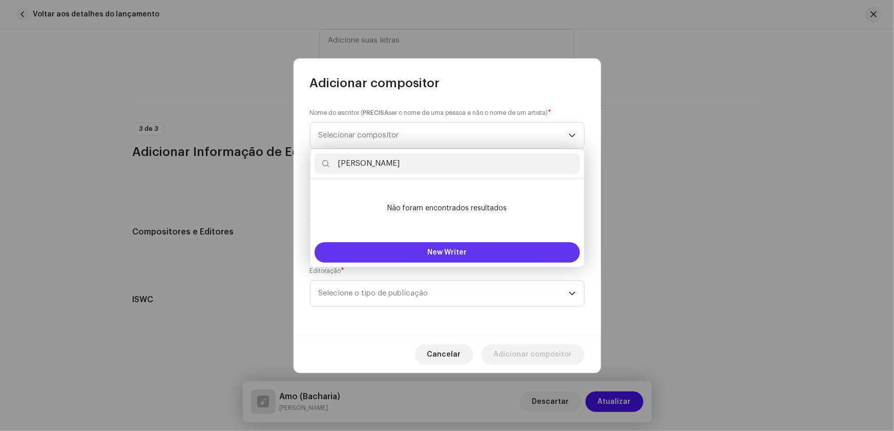
type input "[PERSON_NAME]"
click at [449, 255] on span "New Writer" at bounding box center [446, 252] width 39 height 7
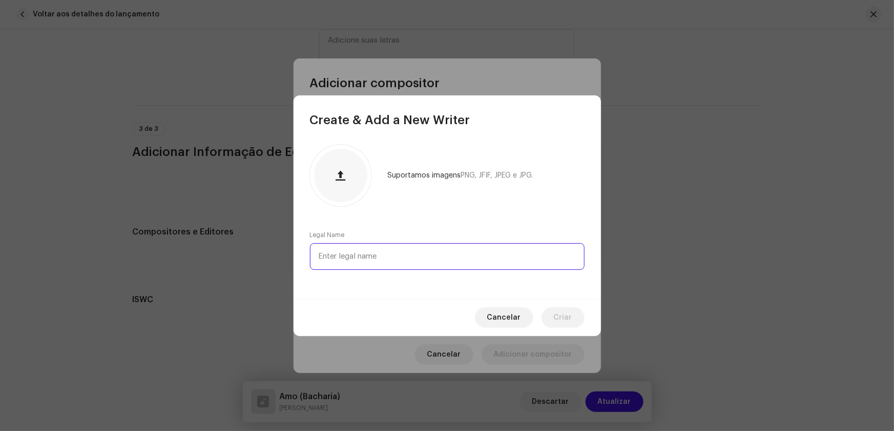
paste input "[PERSON_NAME]"
type input "[PERSON_NAME]"
click at [553, 315] on button "Criar" at bounding box center [563, 317] width 43 height 21
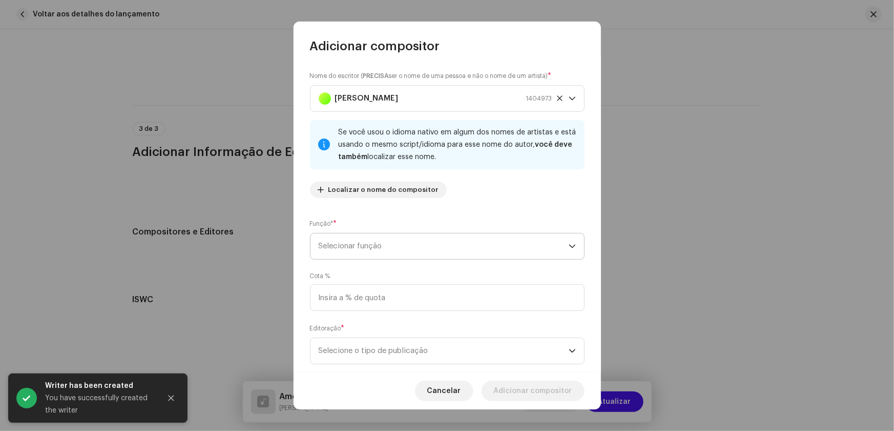
click at [569, 246] on icon "dropdown trigger" at bounding box center [572, 245] width 7 height 7
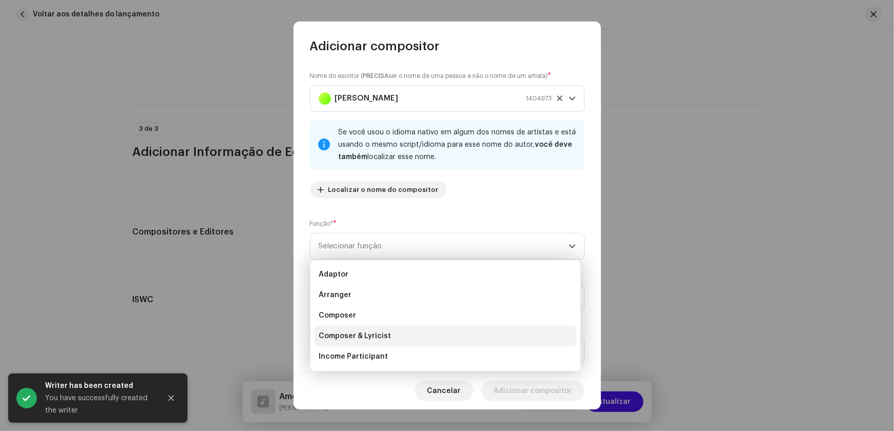
click at [390, 330] on li "Composer & Lyricist" at bounding box center [446, 335] width 262 height 21
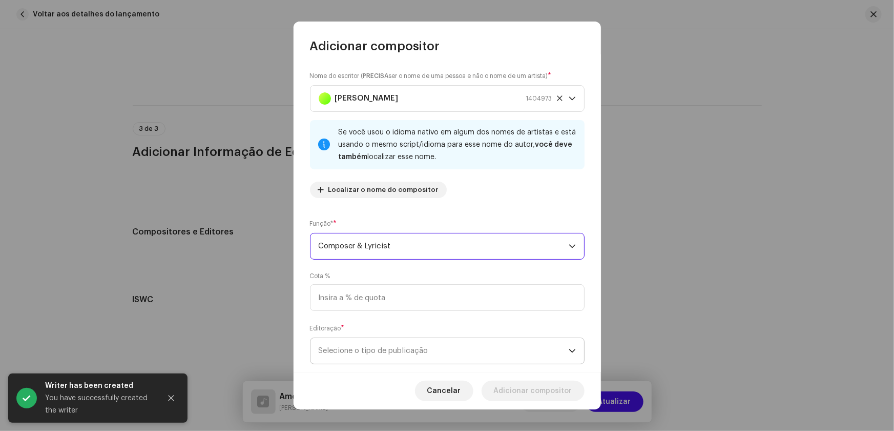
click at [569, 349] on icon "dropdown trigger" at bounding box center [572, 350] width 7 height 7
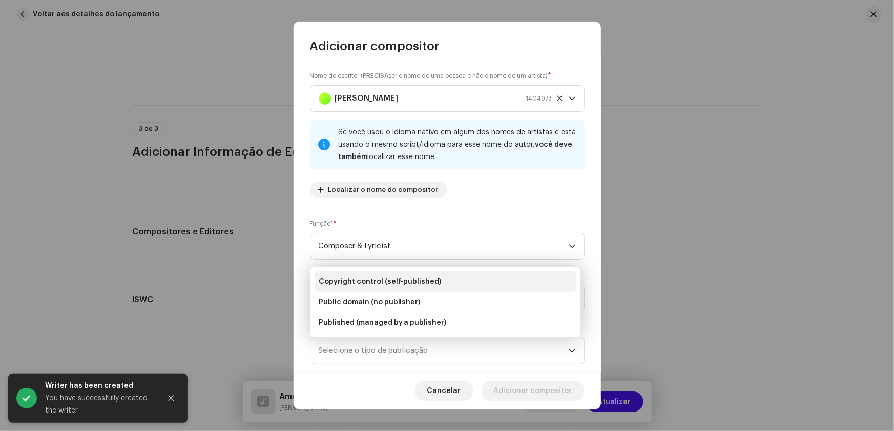
click at [423, 277] on span "Copyright control (self-published)" at bounding box center [380, 281] width 123 height 10
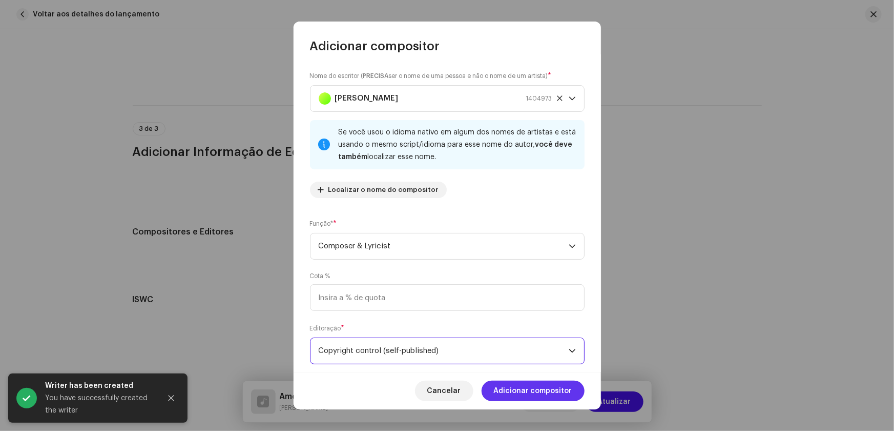
click at [522, 384] on span "Adicionar compositor" at bounding box center [533, 390] width 78 height 21
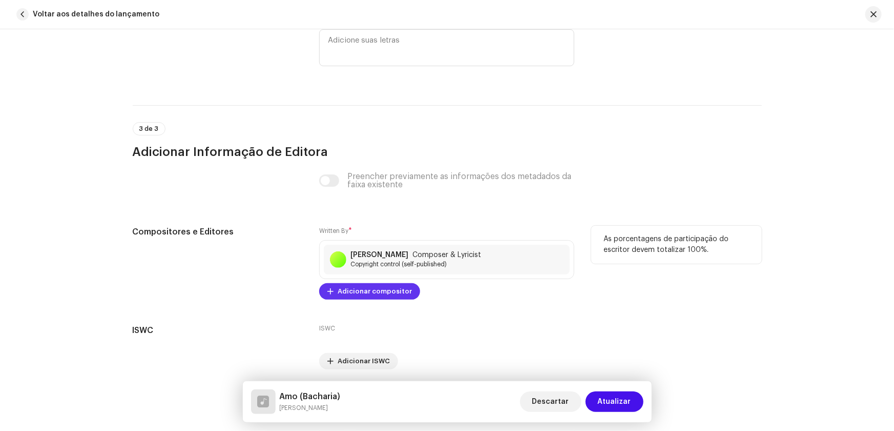
click at [343, 286] on span "Adicionar compositor" at bounding box center [375, 291] width 74 height 21
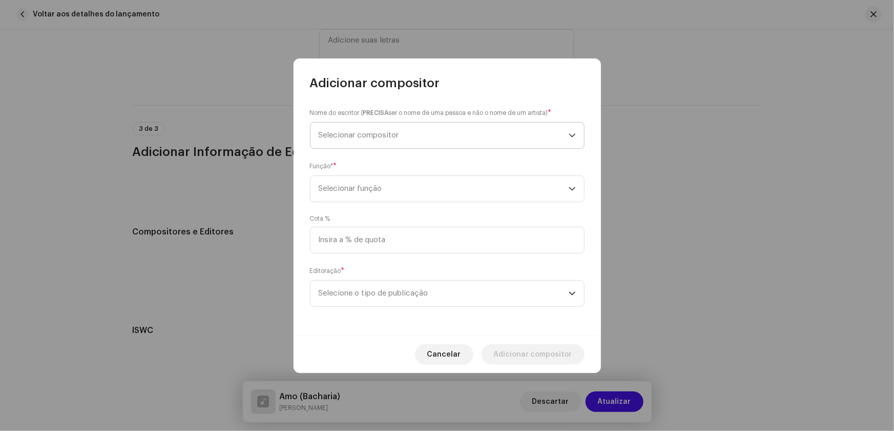
click at [364, 131] on span "Selecionar compositor" at bounding box center [359, 135] width 80 height 8
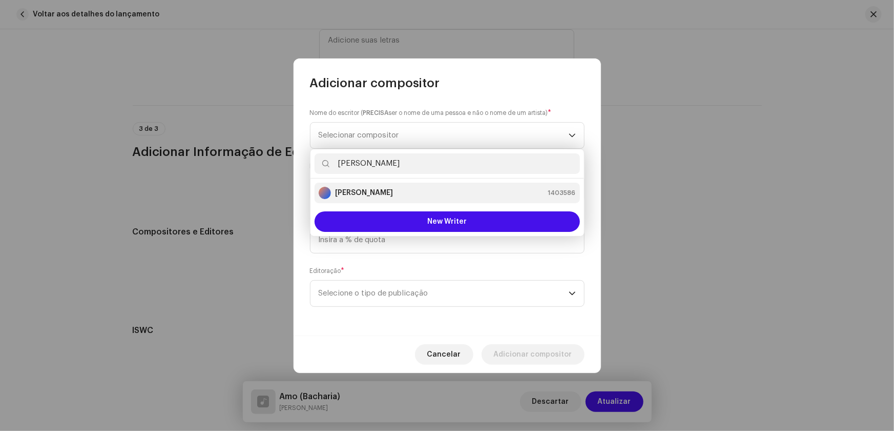
type input "[PERSON_NAME]"
click at [368, 193] on strong "[PERSON_NAME]" at bounding box center [364, 193] width 58 height 10
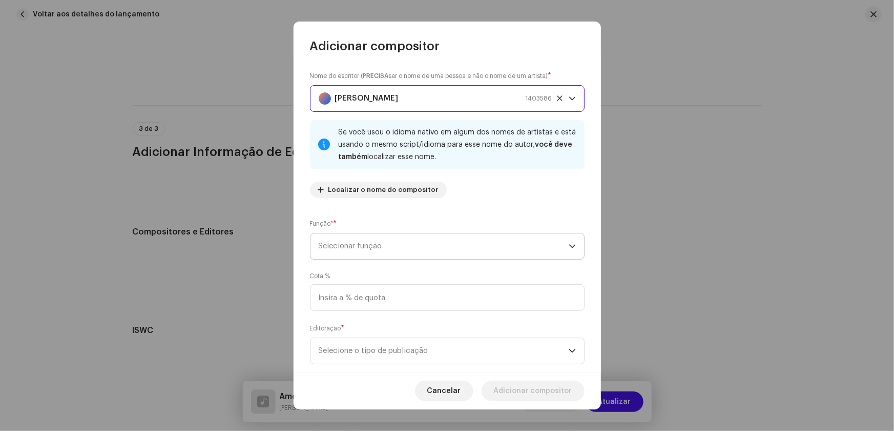
click at [573, 247] on p-select "Selecionar função" at bounding box center [447, 246] width 275 height 27
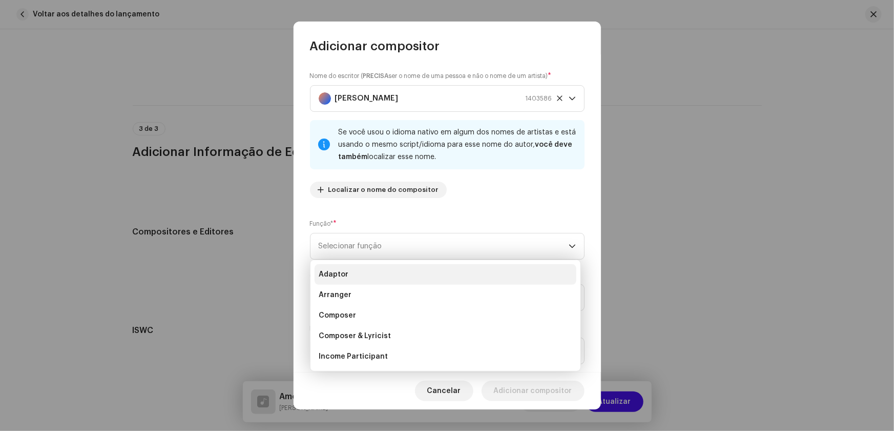
click at [345, 272] on span "Adaptor" at bounding box center [334, 274] width 30 height 10
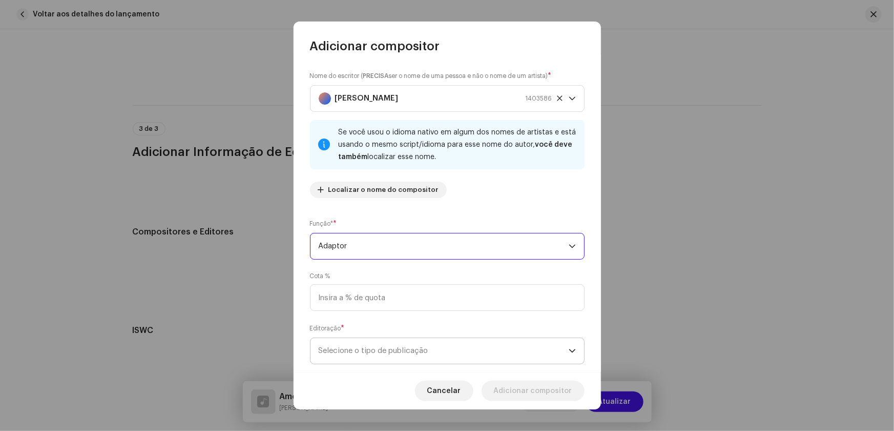
click at [569, 348] on icon "dropdown trigger" at bounding box center [572, 350] width 7 height 7
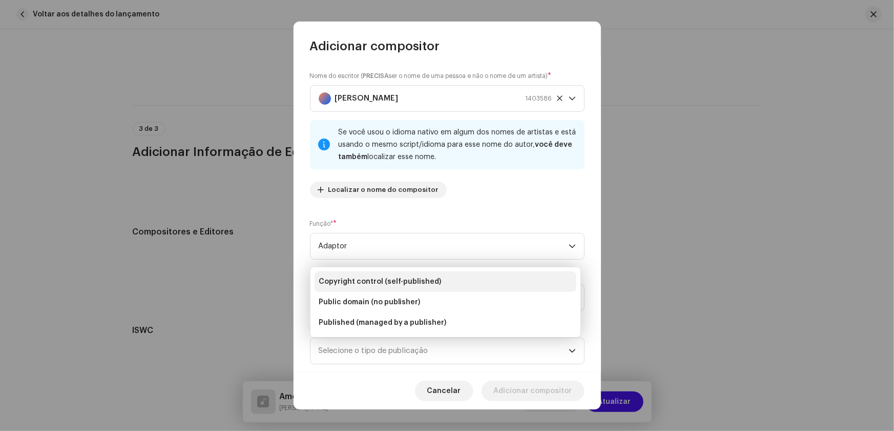
click at [427, 278] on span "Copyright control (self-published)" at bounding box center [380, 281] width 123 height 10
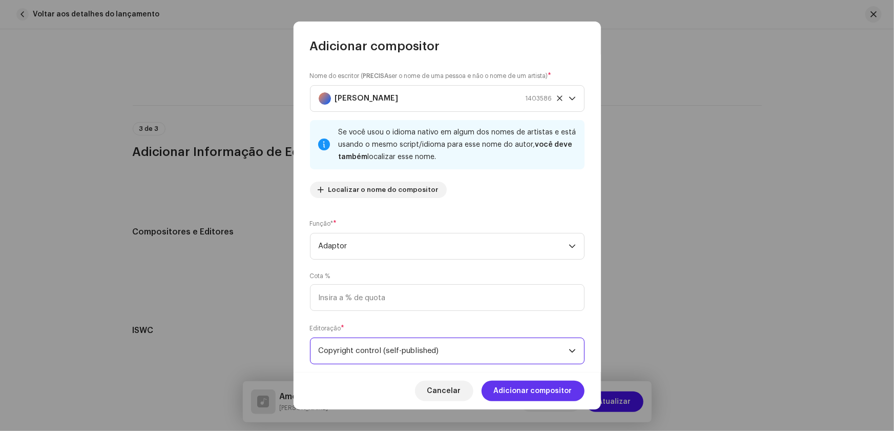
click at [535, 390] on span "Adicionar compositor" at bounding box center [533, 390] width 78 height 21
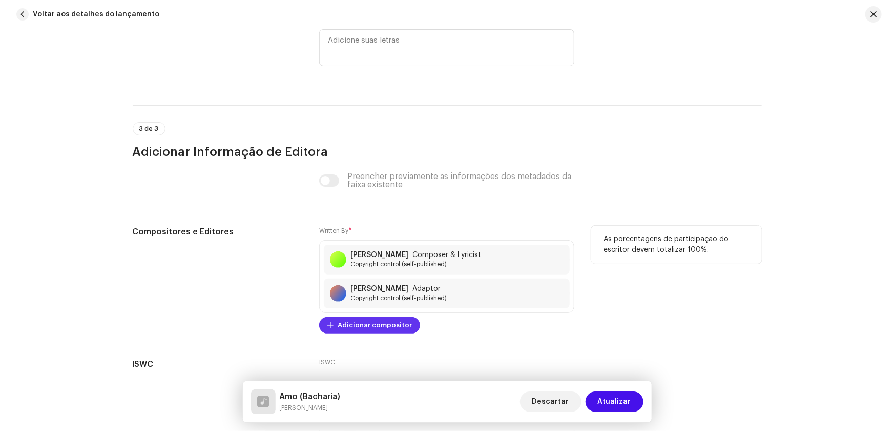
click at [358, 321] on span "Adicionar compositor" at bounding box center [375, 325] width 74 height 21
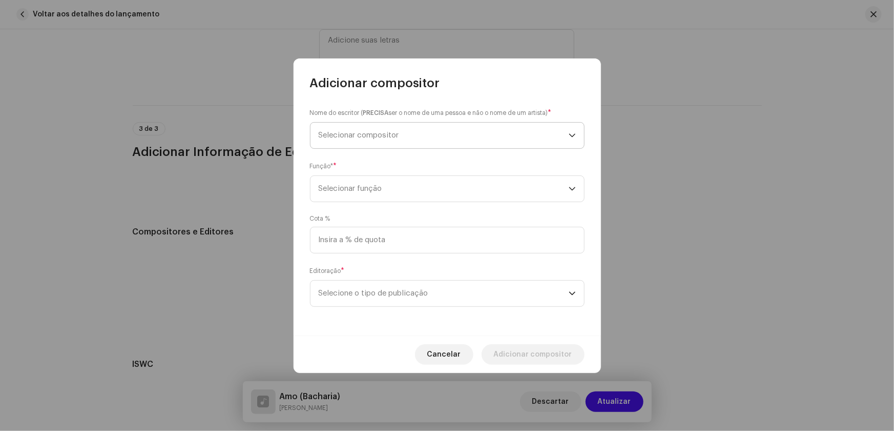
click at [348, 131] on span "Selecionar compositor" at bounding box center [359, 135] width 80 height 8
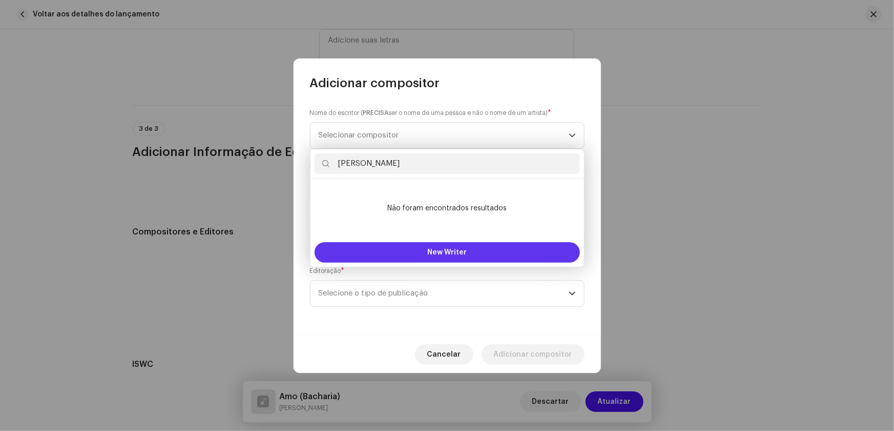
type input "[PERSON_NAME]"
click at [453, 253] on span "New Writer" at bounding box center [446, 252] width 39 height 7
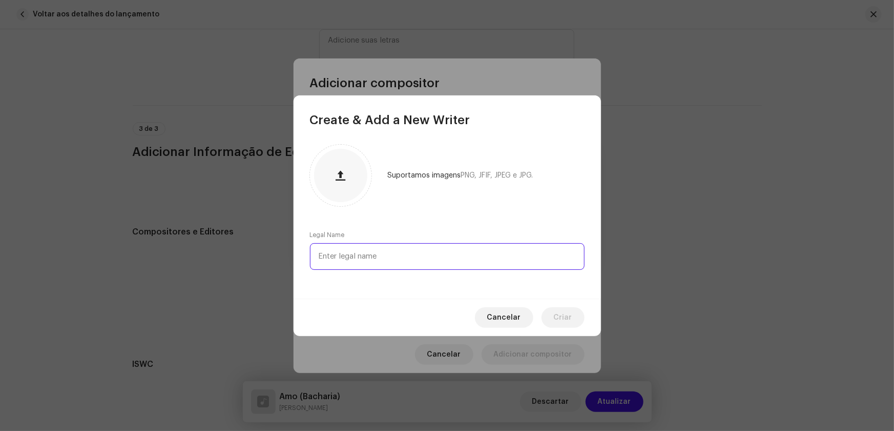
paste input "[PERSON_NAME]"
type input "[PERSON_NAME]"
click at [556, 315] on span "Criar" at bounding box center [563, 317] width 18 height 21
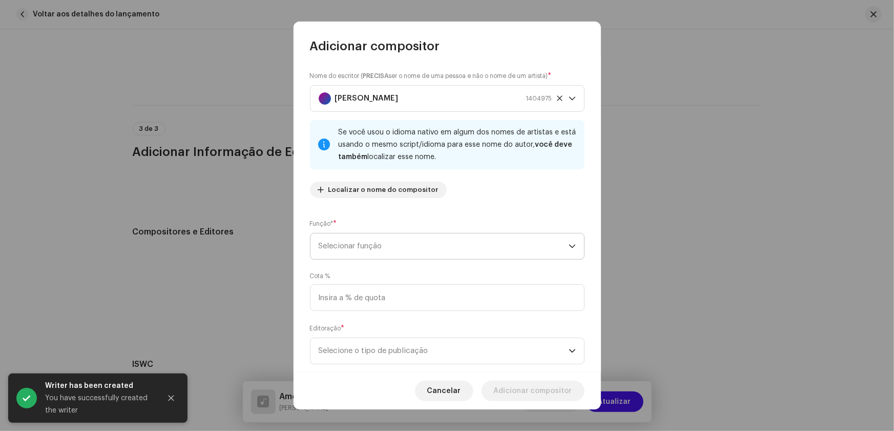
click at [562, 243] on span "Selecionar função" at bounding box center [444, 246] width 250 height 26
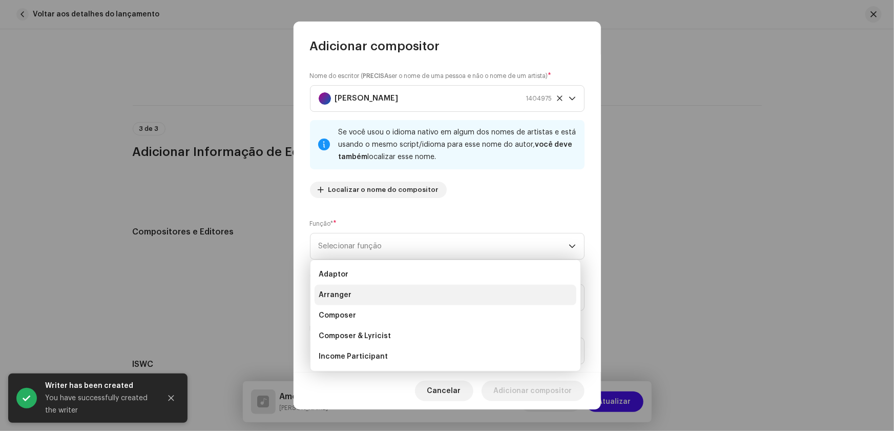
click at [348, 293] on span "Arranger" at bounding box center [335, 295] width 33 height 10
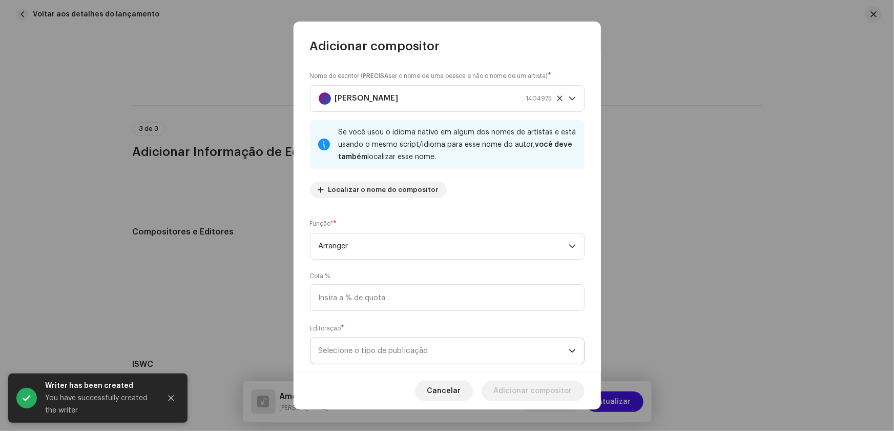
click at [569, 346] on div "dropdown trigger" at bounding box center [572, 351] width 7 height 26
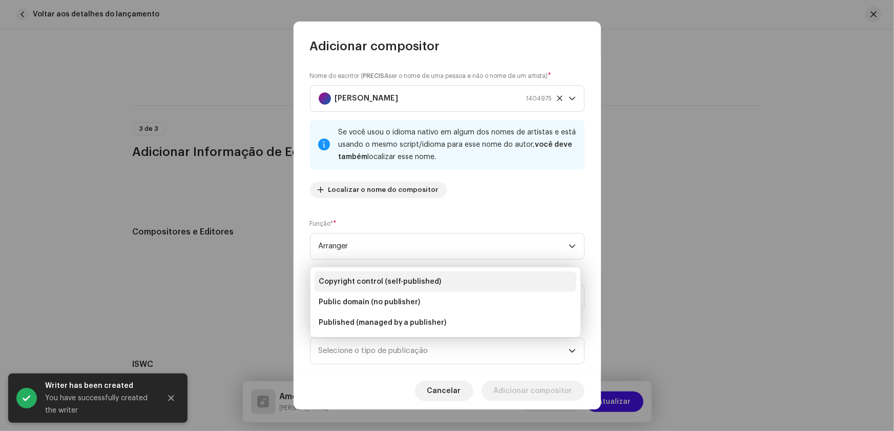
click at [396, 281] on span "Copyright control (self-published)" at bounding box center [380, 281] width 123 height 10
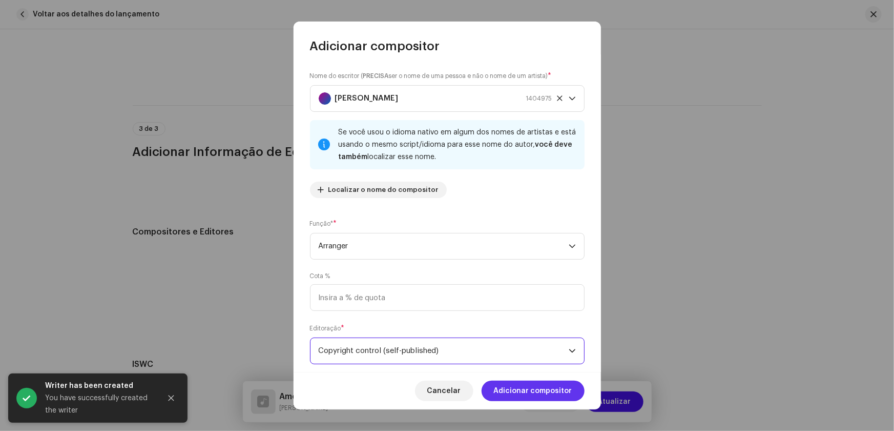
click at [517, 391] on span "Adicionar compositor" at bounding box center [533, 390] width 78 height 21
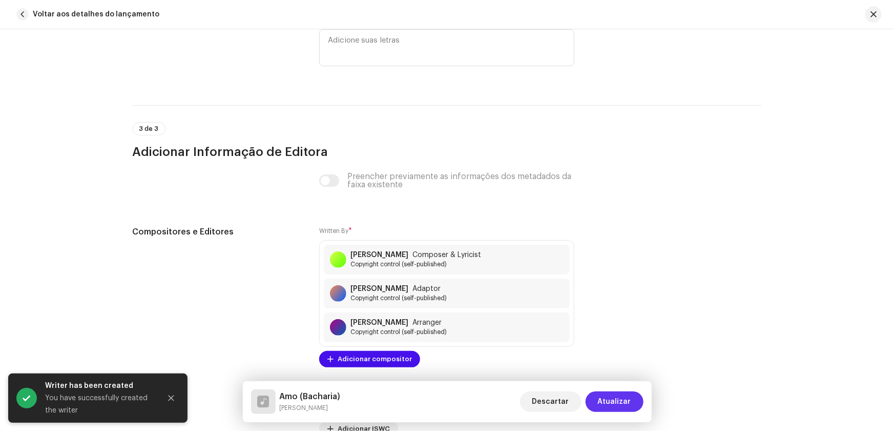
click at [615, 402] on span "Atualizar" at bounding box center [614, 401] width 33 height 21
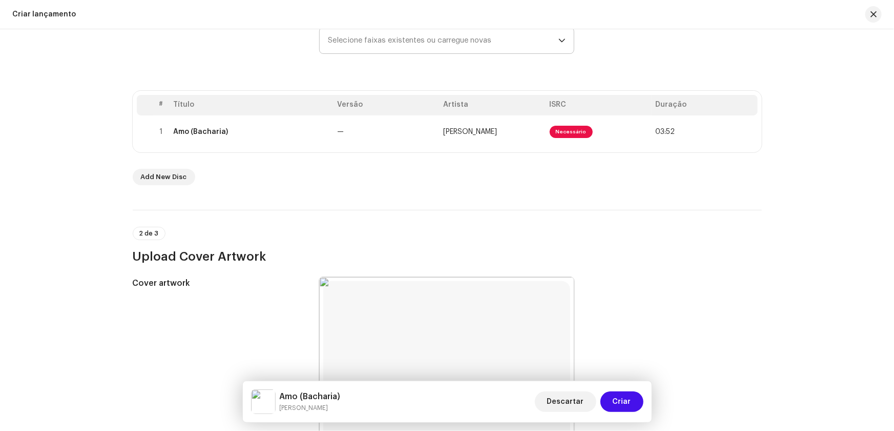
scroll to position [108, 0]
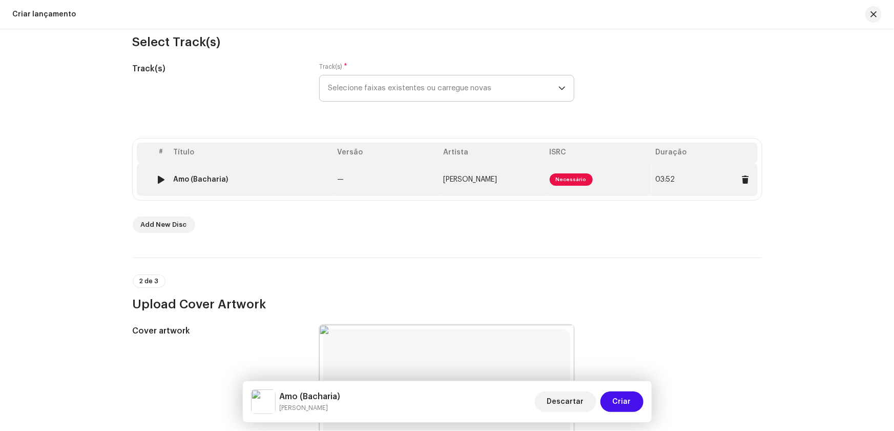
click at [420, 175] on td "—" at bounding box center [387, 179] width 106 height 33
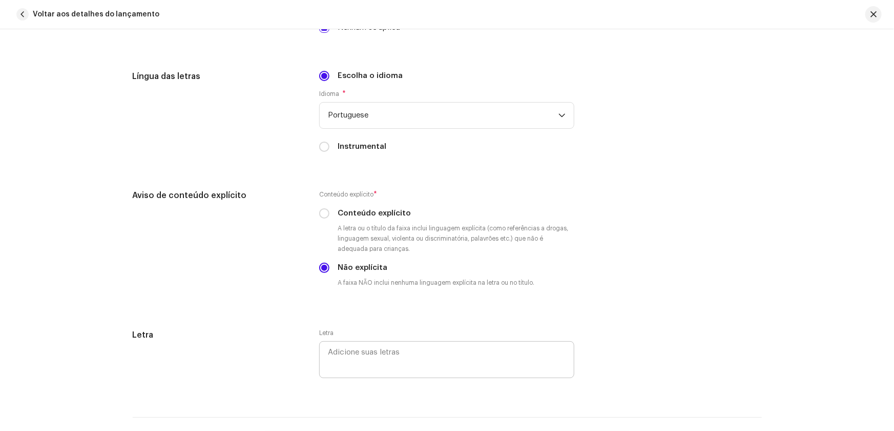
scroll to position [1864, 0]
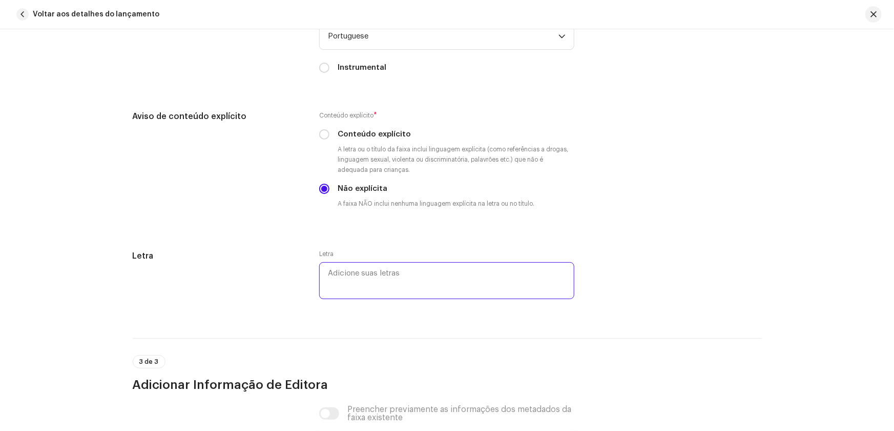
paste textarea "Lore ipsum dolor si ametc Adipis elits doeiu te inc utlabor Etdolore magn, aliq…"
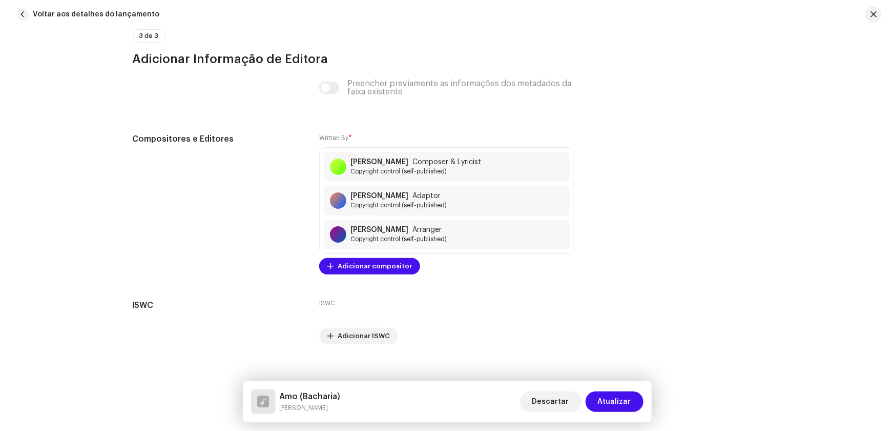
scroll to position [2673, 0]
type textarea "Lore ipsum dolor si ametc Adipis elits doeiu te inc utlabor Etdolore magn, aliq…"
click at [614, 400] on span "Atualizar" at bounding box center [614, 401] width 33 height 21
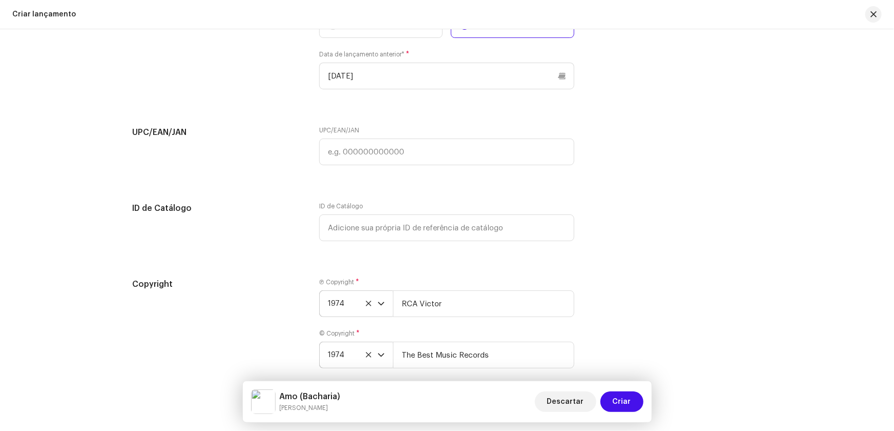
scroll to position [1831, 0]
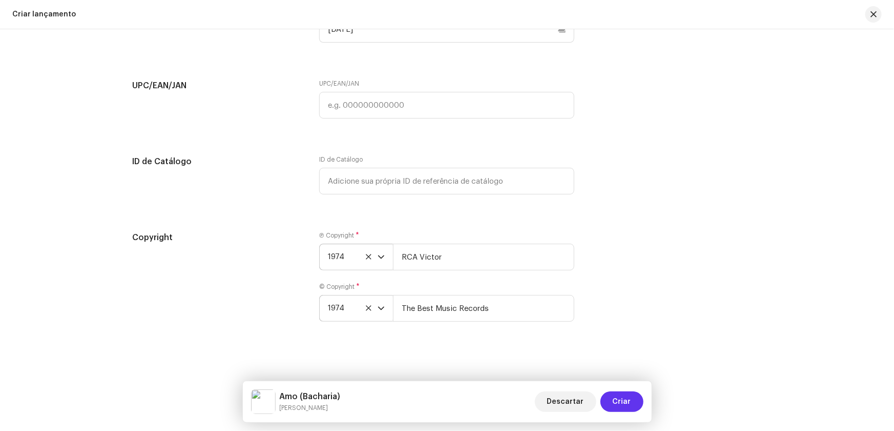
click at [620, 401] on span "Criar" at bounding box center [622, 401] width 18 height 21
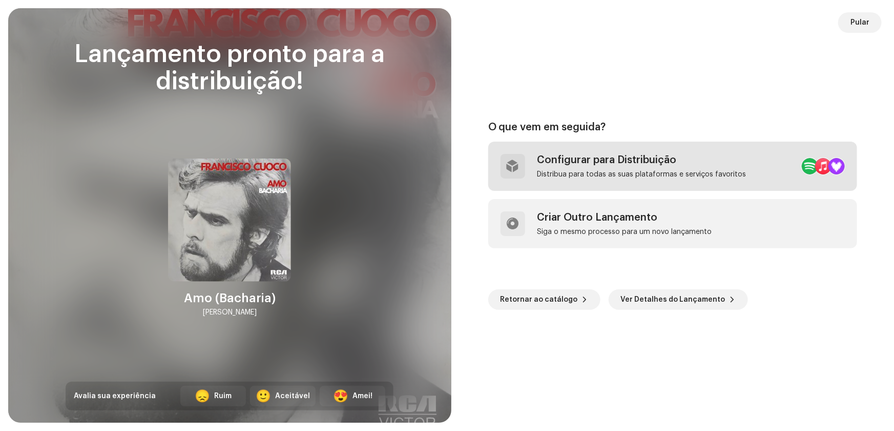
click at [589, 158] on div "Configurar para Distribuição" at bounding box center [642, 160] width 209 height 12
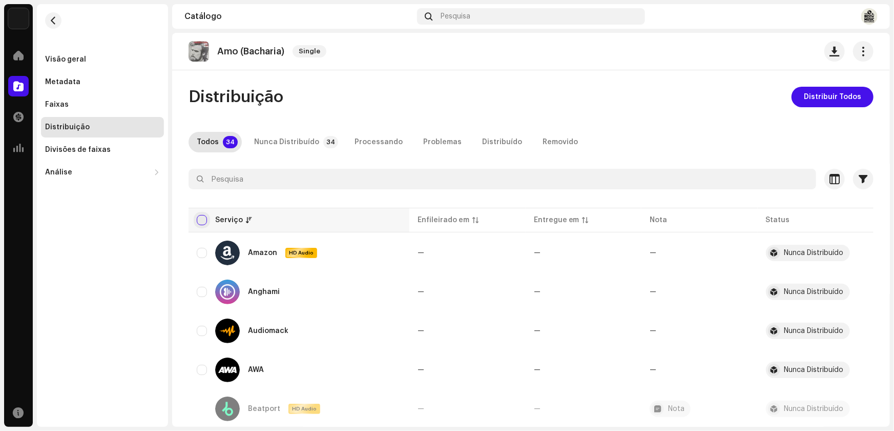
click at [200, 220] on input "checkbox" at bounding box center [202, 220] width 10 height 10
checkbox input "true"
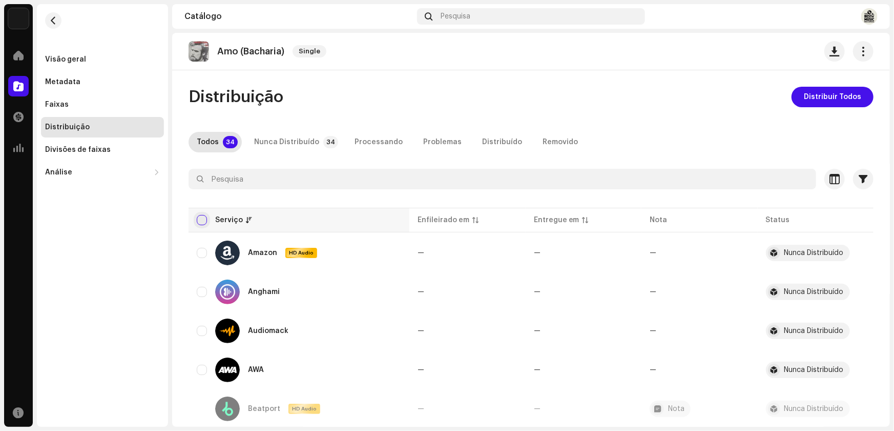
checkbox input "true"
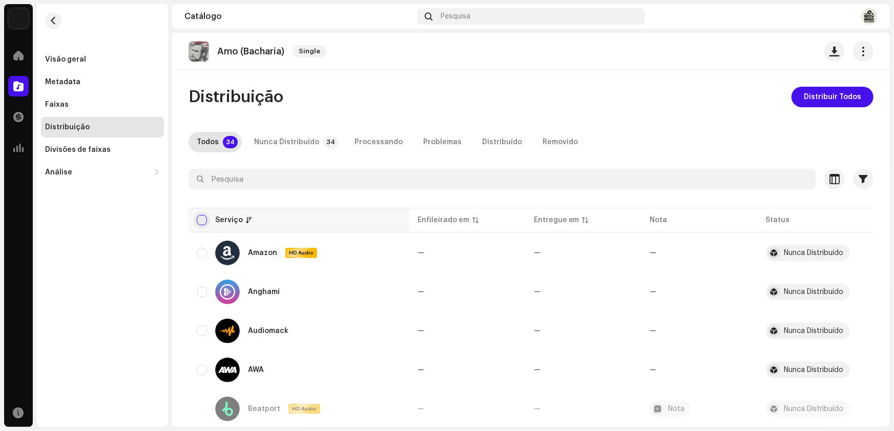
checkbox input "true"
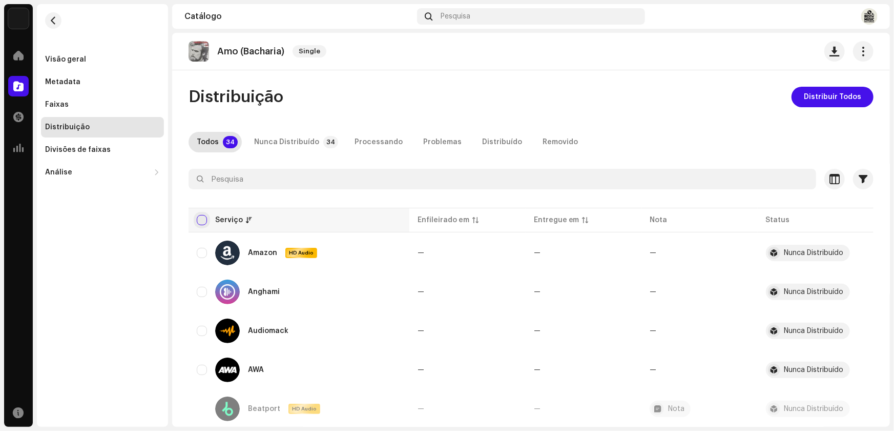
checkbox input "true"
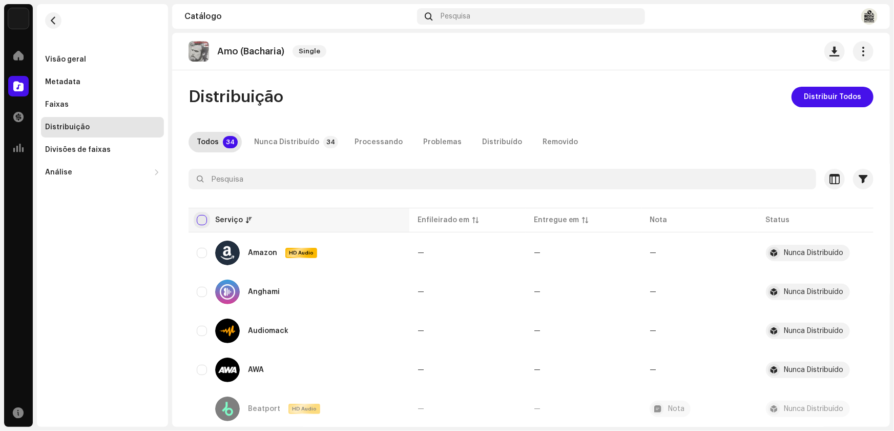
checkbox input "true"
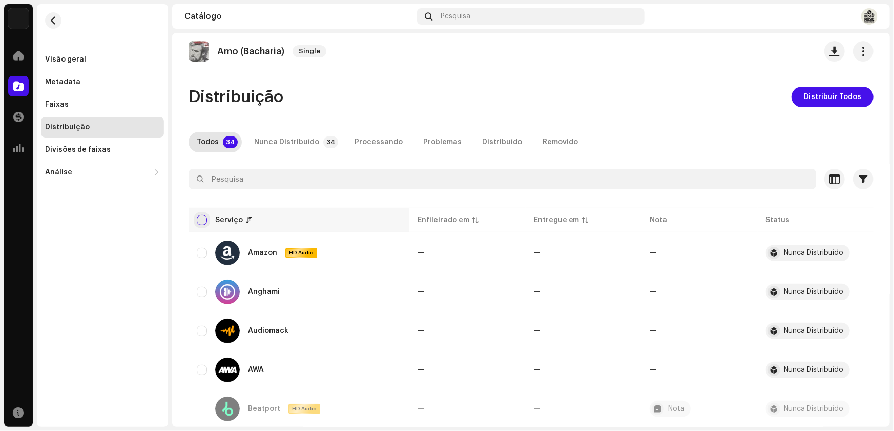
checkbox input "true"
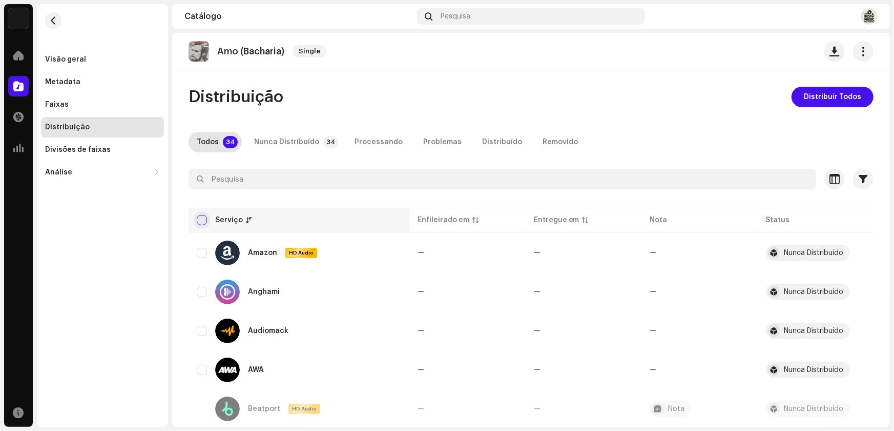
checkbox input "true"
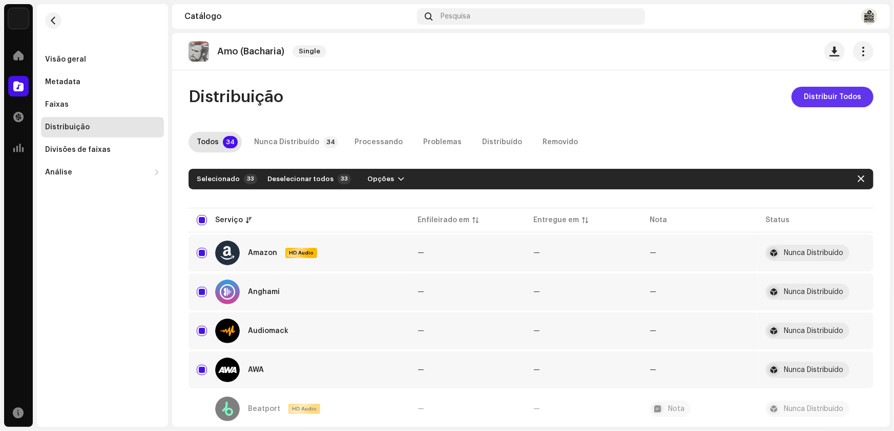
click at [826, 96] on span "Distribuir Todos" at bounding box center [832, 97] width 57 height 21
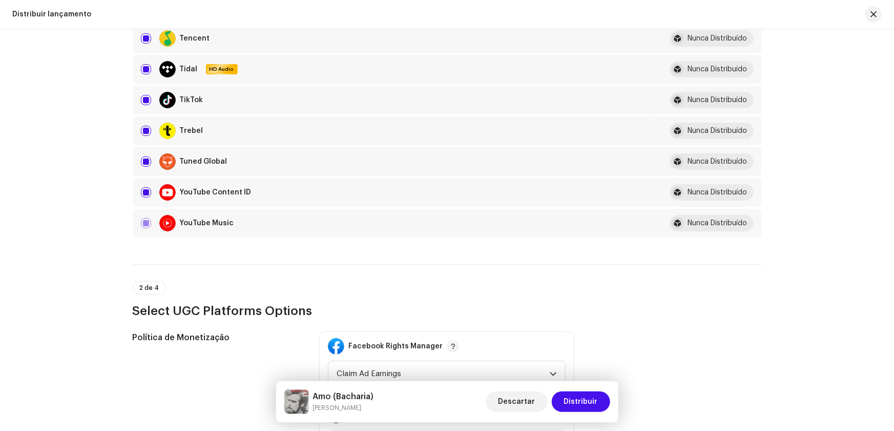
scroll to position [1118, 0]
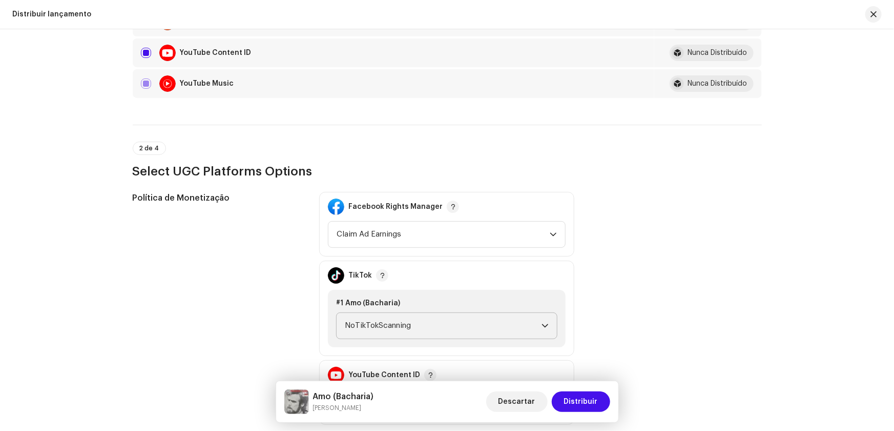
click at [542, 322] on icon "dropdown trigger" at bounding box center [545, 325] width 7 height 7
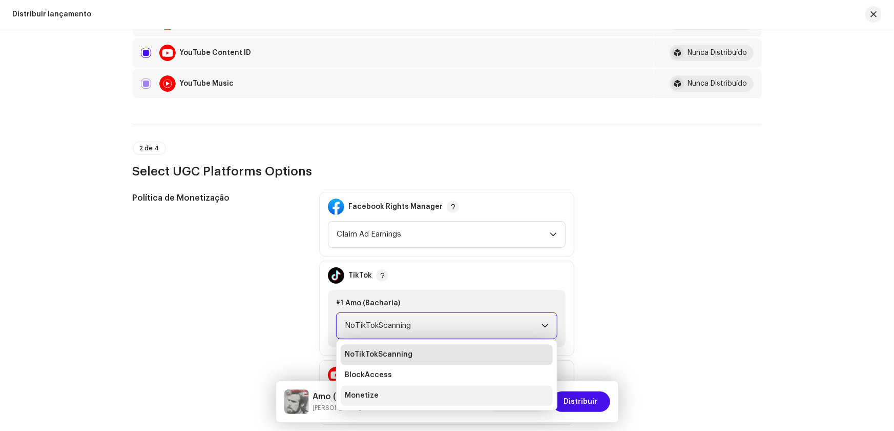
click at [365, 390] on span "Monetize" at bounding box center [362, 395] width 34 height 10
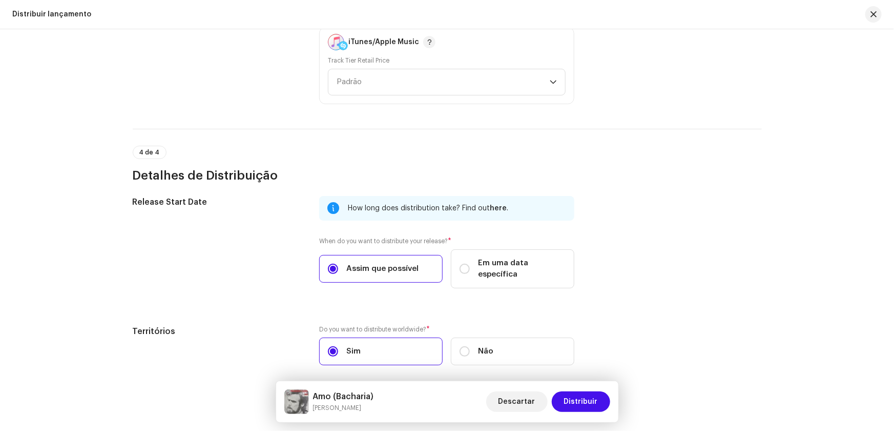
scroll to position [1713, 0]
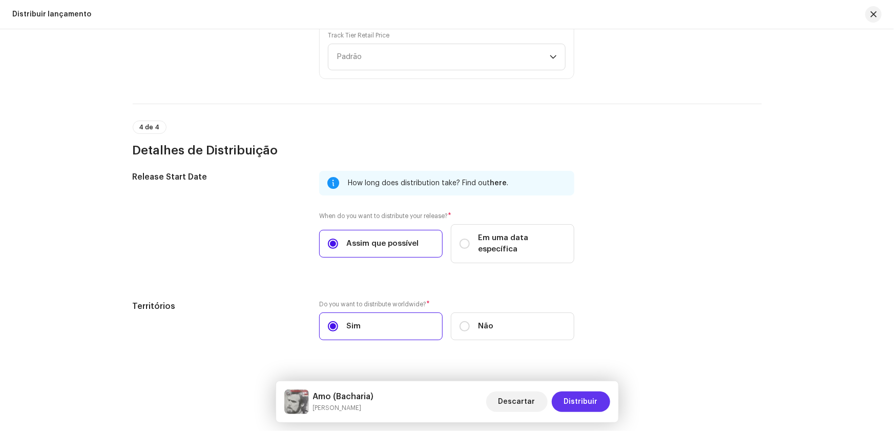
click at [578, 399] on span "Distribuir" at bounding box center [581, 401] width 34 height 21
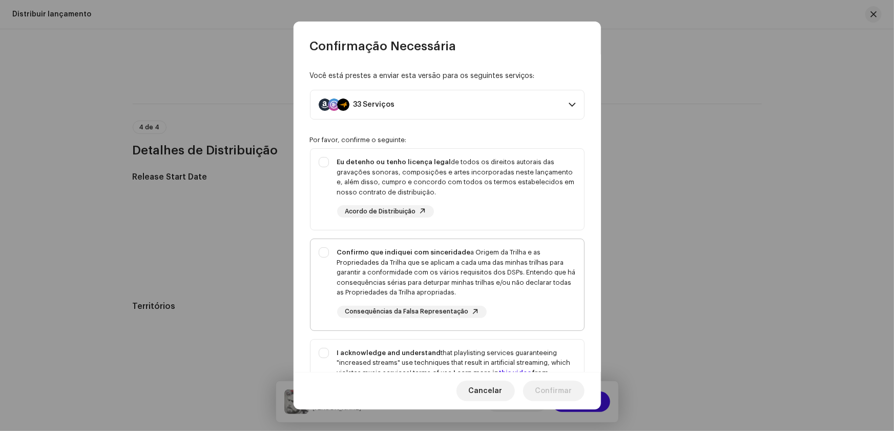
click at [322, 252] on div "Confirmo que indiquei com sinceridade a Origem da Trilha e as Propriedades da T…" at bounding box center [448, 282] width 274 height 87
checkbox input "true"
click at [320, 162] on div "Eu detenho ou tenho licença legal de todos os direitos autorais das gravações s…" at bounding box center [448, 187] width 274 height 77
checkbox input "true"
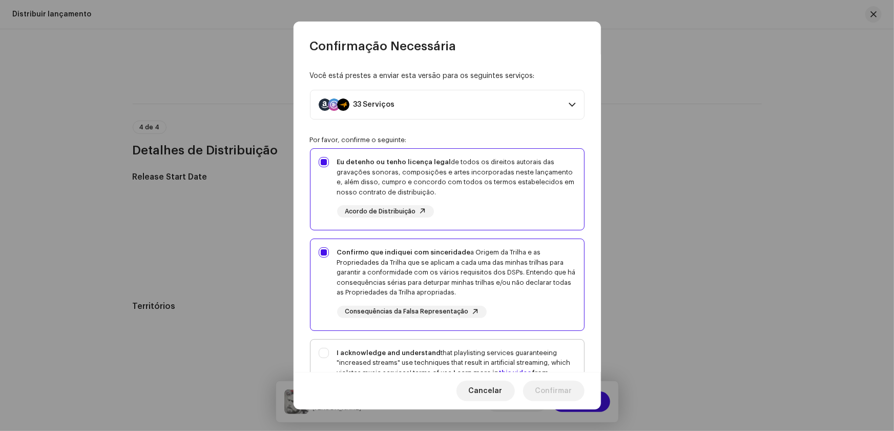
click at [329, 350] on div "I acknowledge and understand that playlisting services guaranteeing "increased …" at bounding box center [448, 385] width 274 height 93
checkbox input "true"
click at [549, 388] on span "Confirmar" at bounding box center [554, 390] width 37 height 21
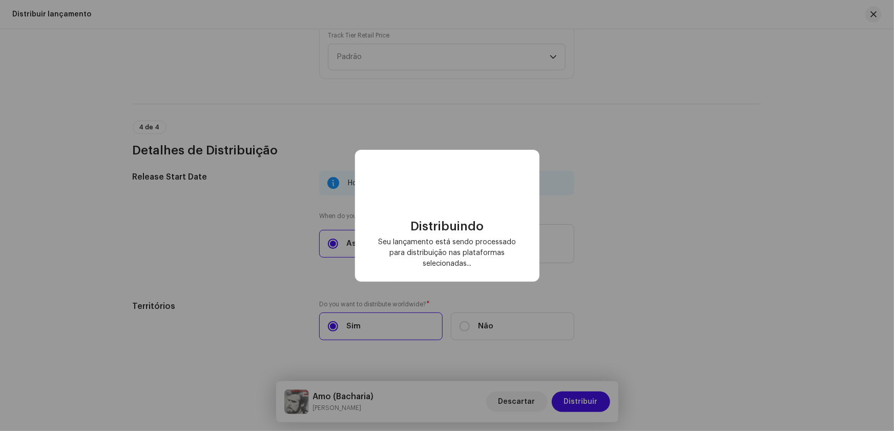
checkbox input "false"
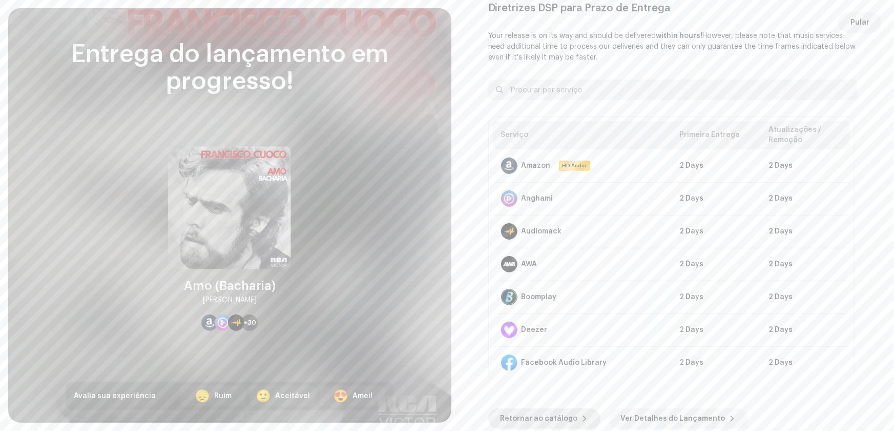
click at [537, 418] on span "Retornar ao catálogo" at bounding box center [539, 418] width 77 height 21
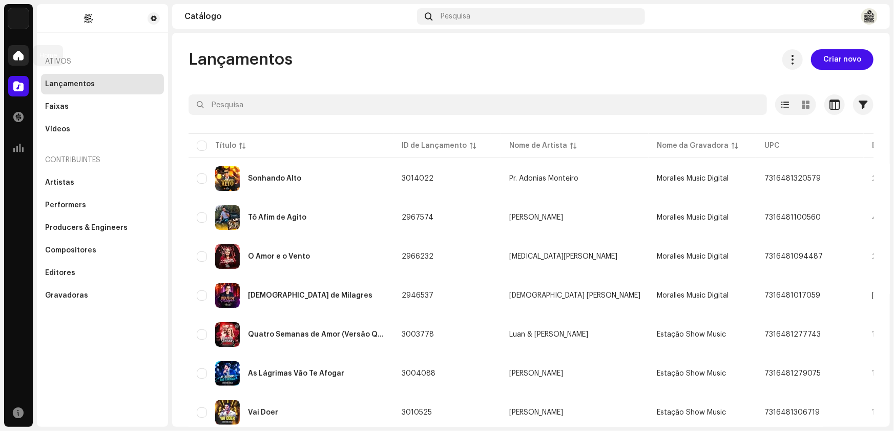
click at [15, 60] on div at bounding box center [18, 55] width 21 height 21
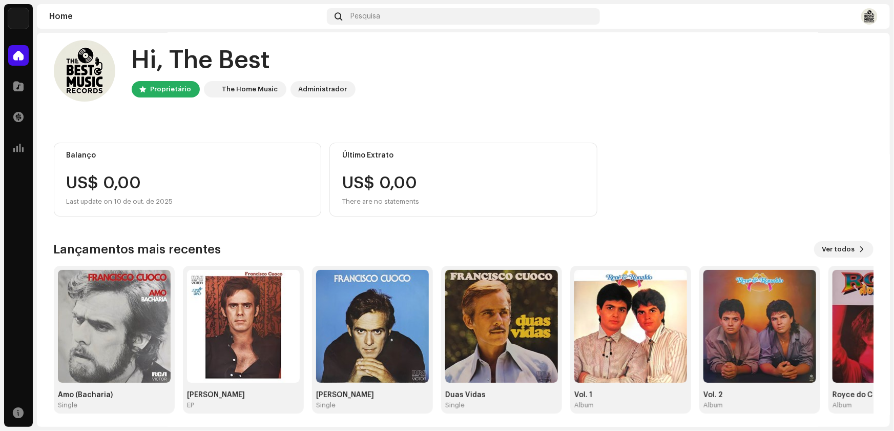
scroll to position [12, 0]
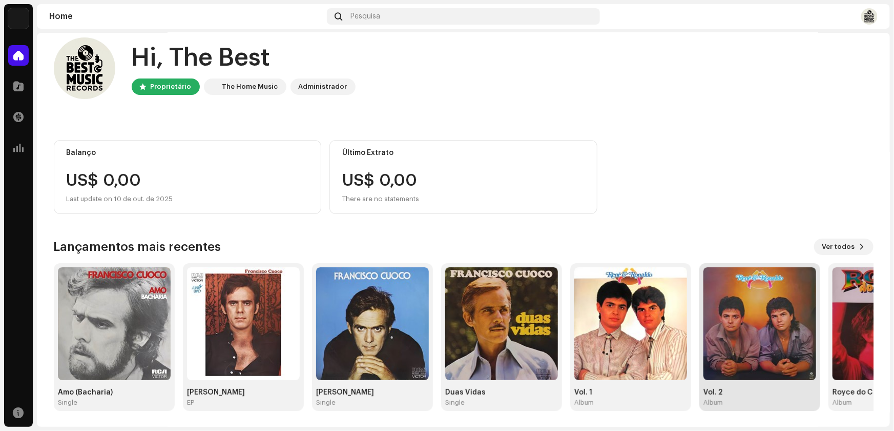
click at [779, 338] on img at bounding box center [760, 323] width 113 height 113
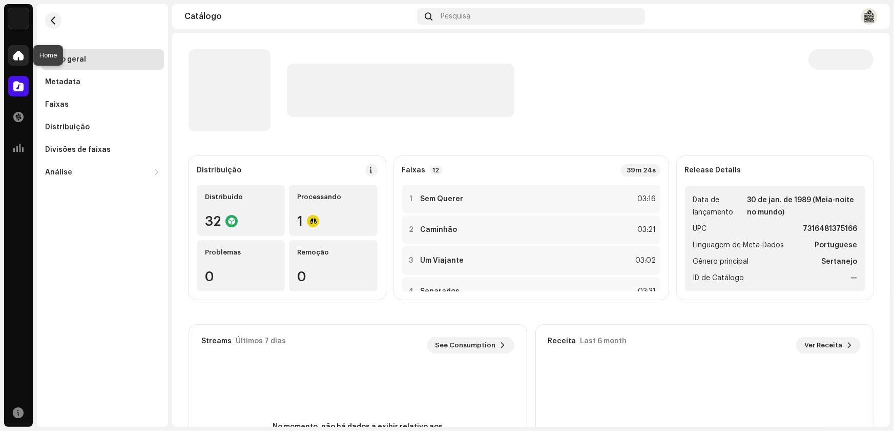
click at [16, 52] on span at bounding box center [18, 55] width 10 height 8
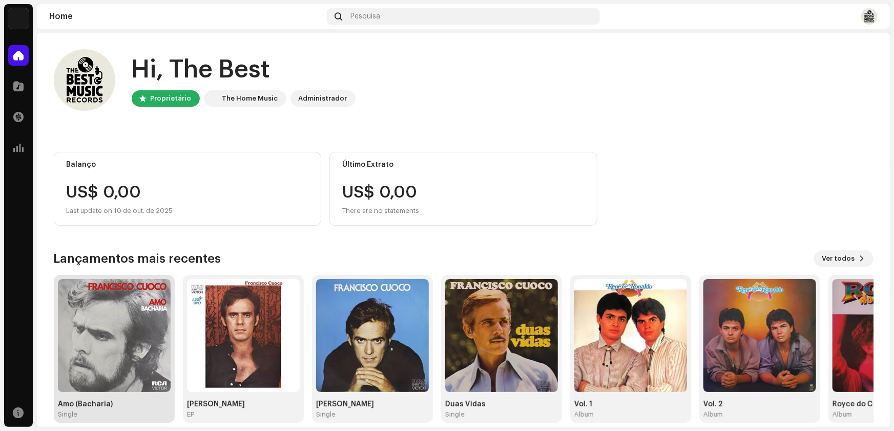
click at [123, 360] on img at bounding box center [114, 335] width 113 height 113
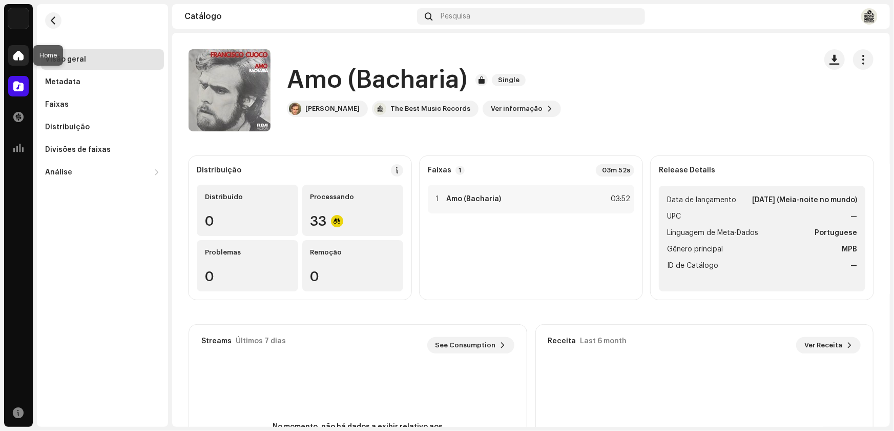
click at [24, 56] on div at bounding box center [18, 55] width 21 height 21
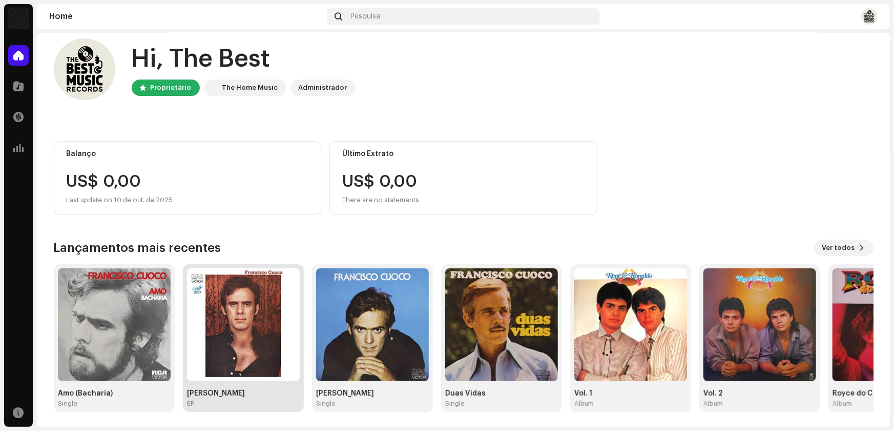
scroll to position [12, 0]
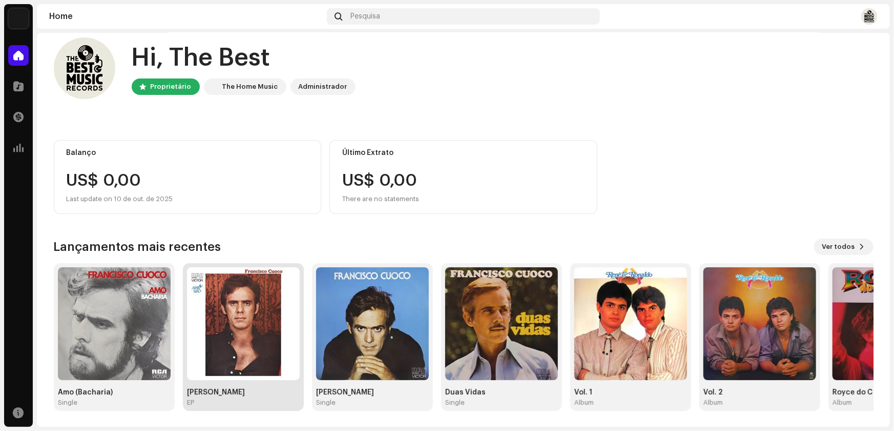
click at [233, 335] on img at bounding box center [243, 323] width 113 height 113
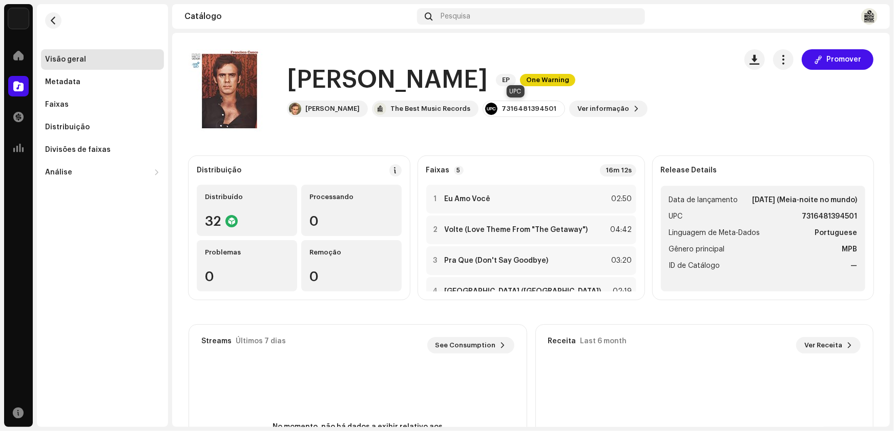
drag, startPoint x: 495, startPoint y: 109, endPoint x: 549, endPoint y: 111, distance: 53.9
click at [549, 111] on div "7316481394501" at bounding box center [524, 108] width 83 height 16
copy div "7316481394501"
click at [20, 57] on span at bounding box center [18, 55] width 10 height 8
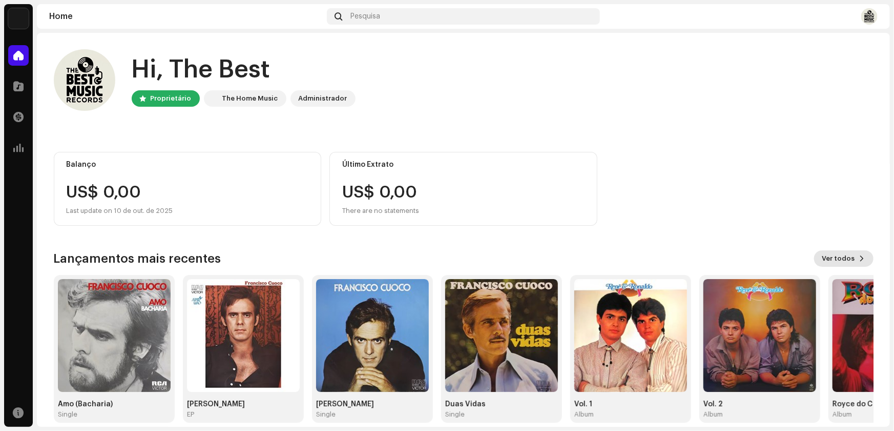
click at [840, 256] on span "Ver todos" at bounding box center [839, 258] width 33 height 21
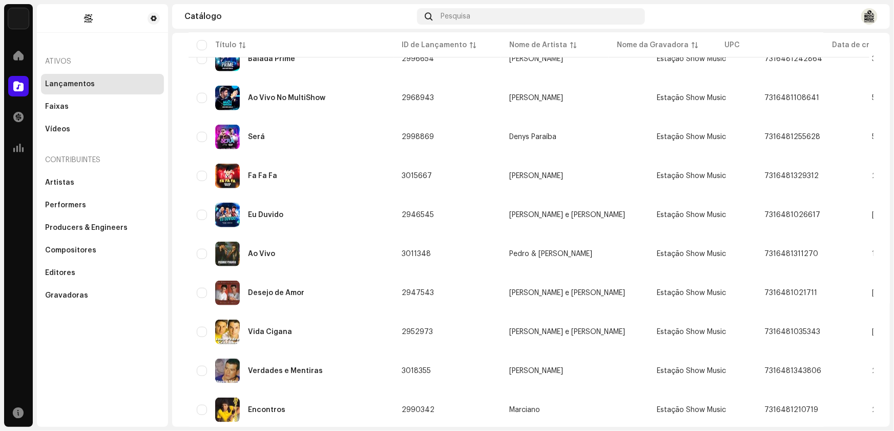
scroll to position [694, 0]
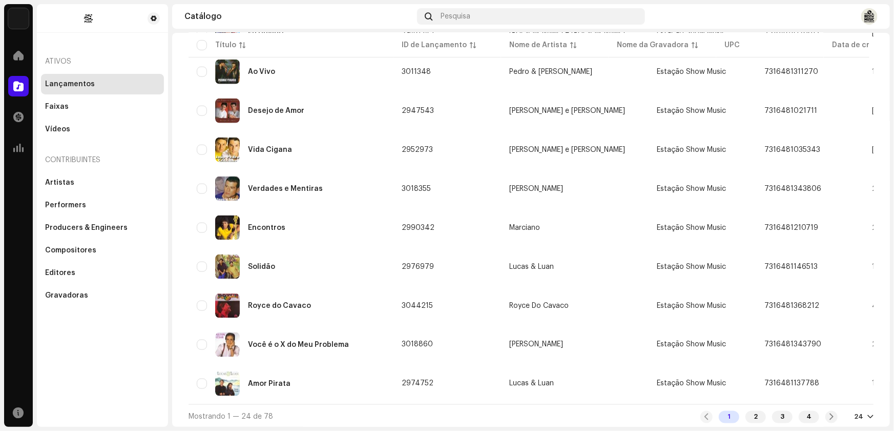
click at [860, 418] on div "24" at bounding box center [863, 417] width 19 height 8
click at [832, 400] on div "72" at bounding box center [843, 395] width 42 height 21
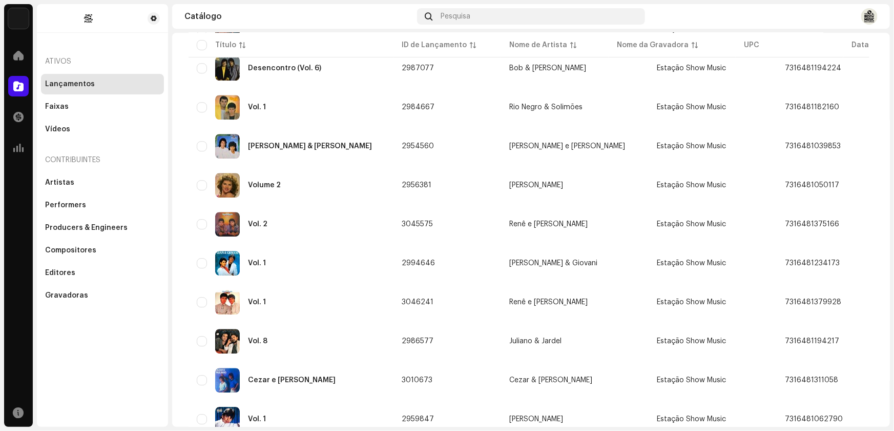
scroll to position [2554, 0]
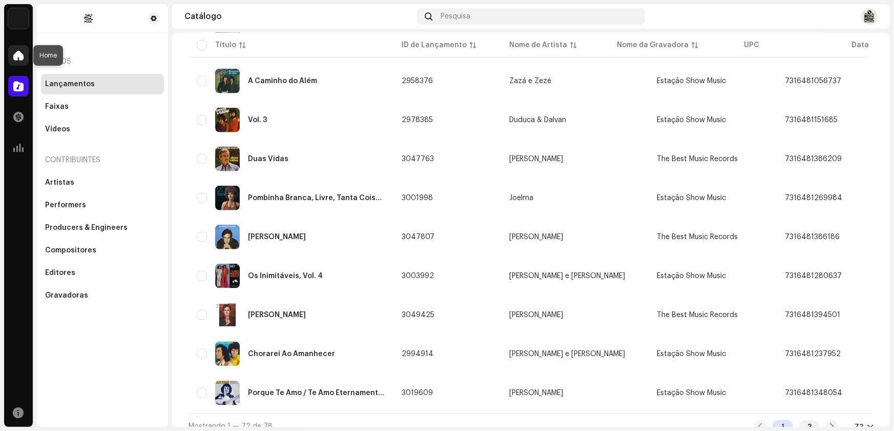
click at [11, 58] on div at bounding box center [18, 55] width 21 height 21
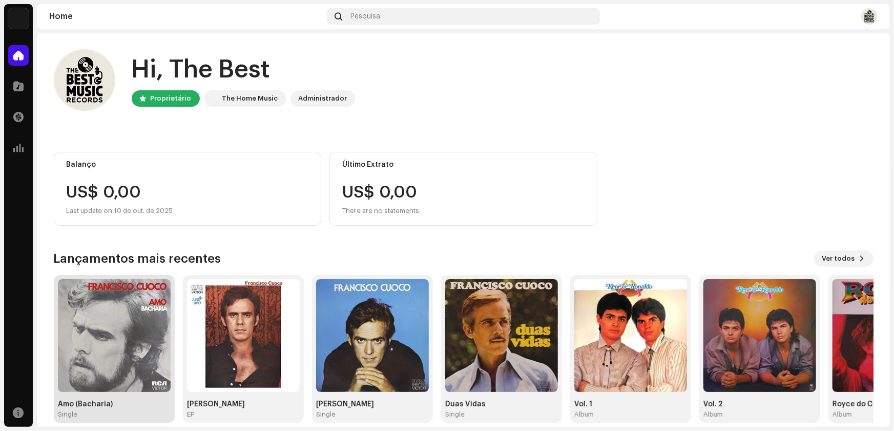
click at [140, 339] on img at bounding box center [114, 335] width 113 height 113
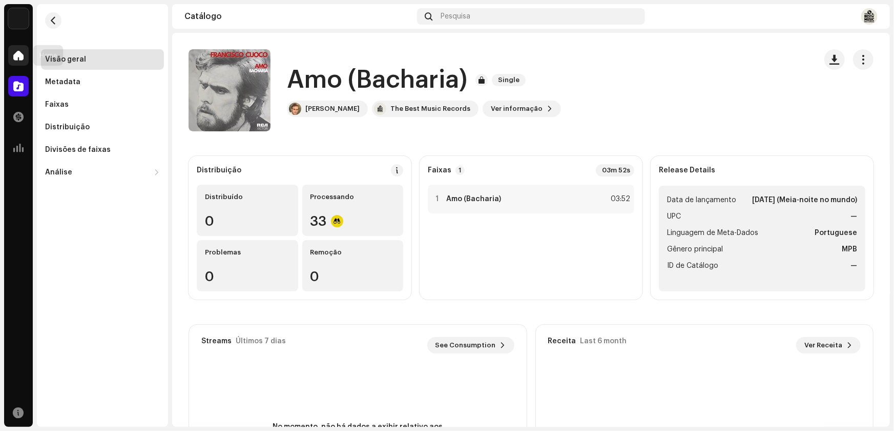
click at [21, 56] on span at bounding box center [18, 55] width 10 height 8
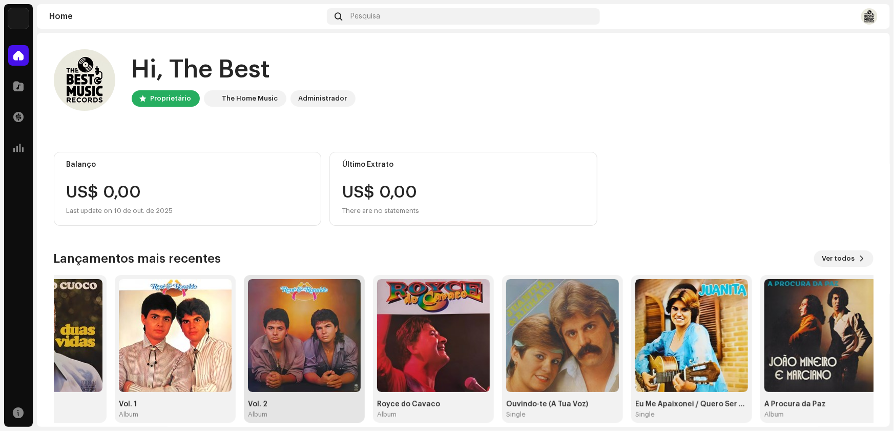
drag, startPoint x: 786, startPoint y: 348, endPoint x: 330, endPoint y: 364, distance: 456.0
click at [330, 364] on img at bounding box center [304, 335] width 113 height 113
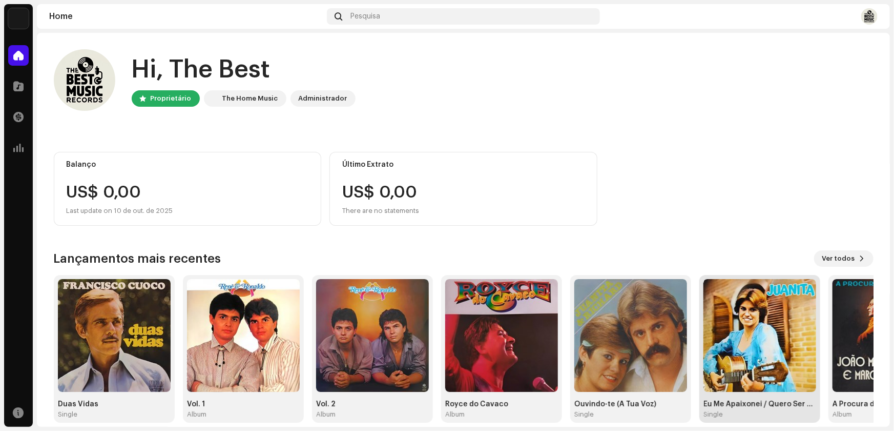
click at [783, 359] on img at bounding box center [760, 335] width 113 height 113
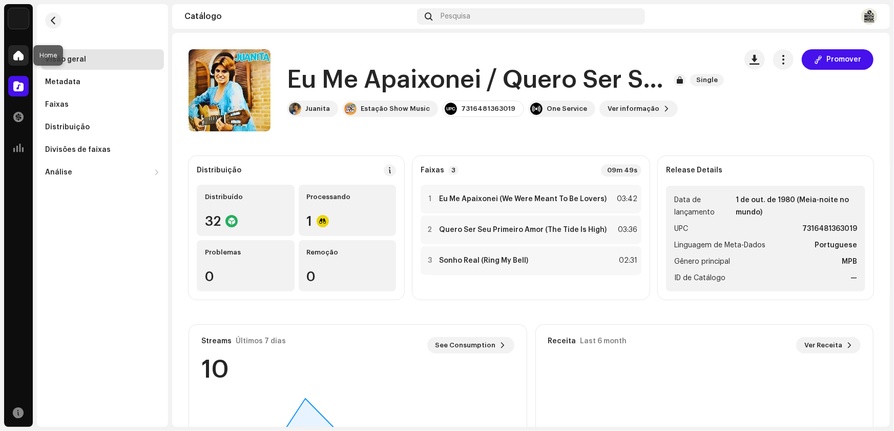
click at [24, 55] on div at bounding box center [18, 55] width 21 height 21
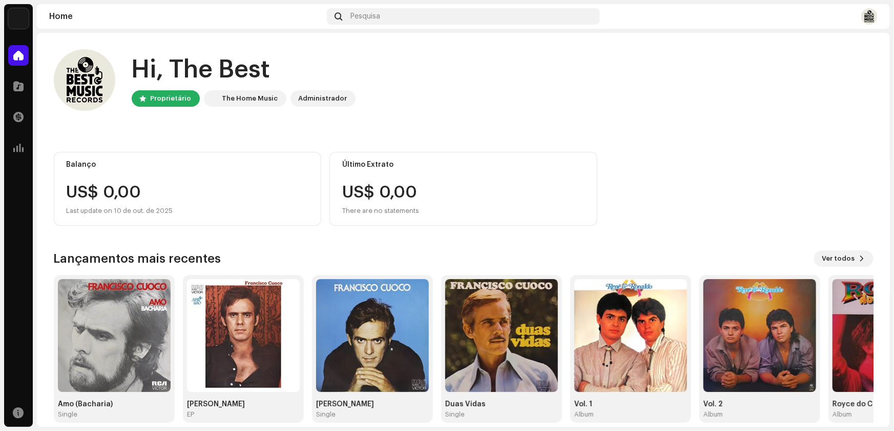
click at [871, 15] on img at bounding box center [870, 16] width 16 height 16
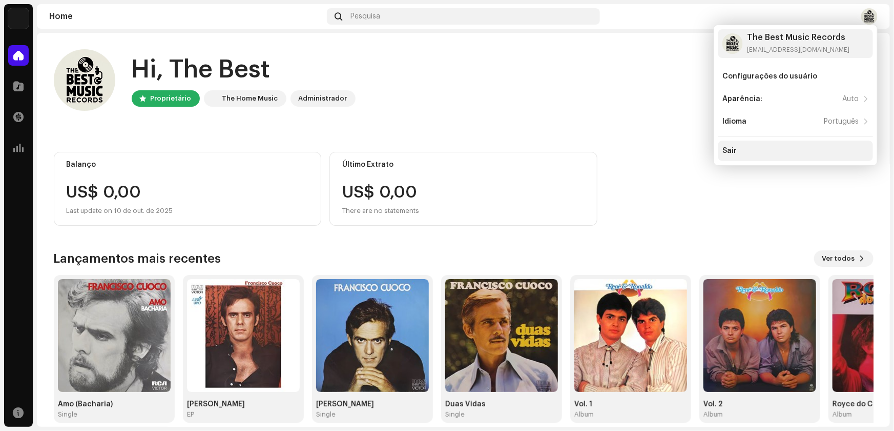
click at [736, 149] on div "Sair" at bounding box center [796, 151] width 147 height 8
